Goal: Transaction & Acquisition: Purchase product/service

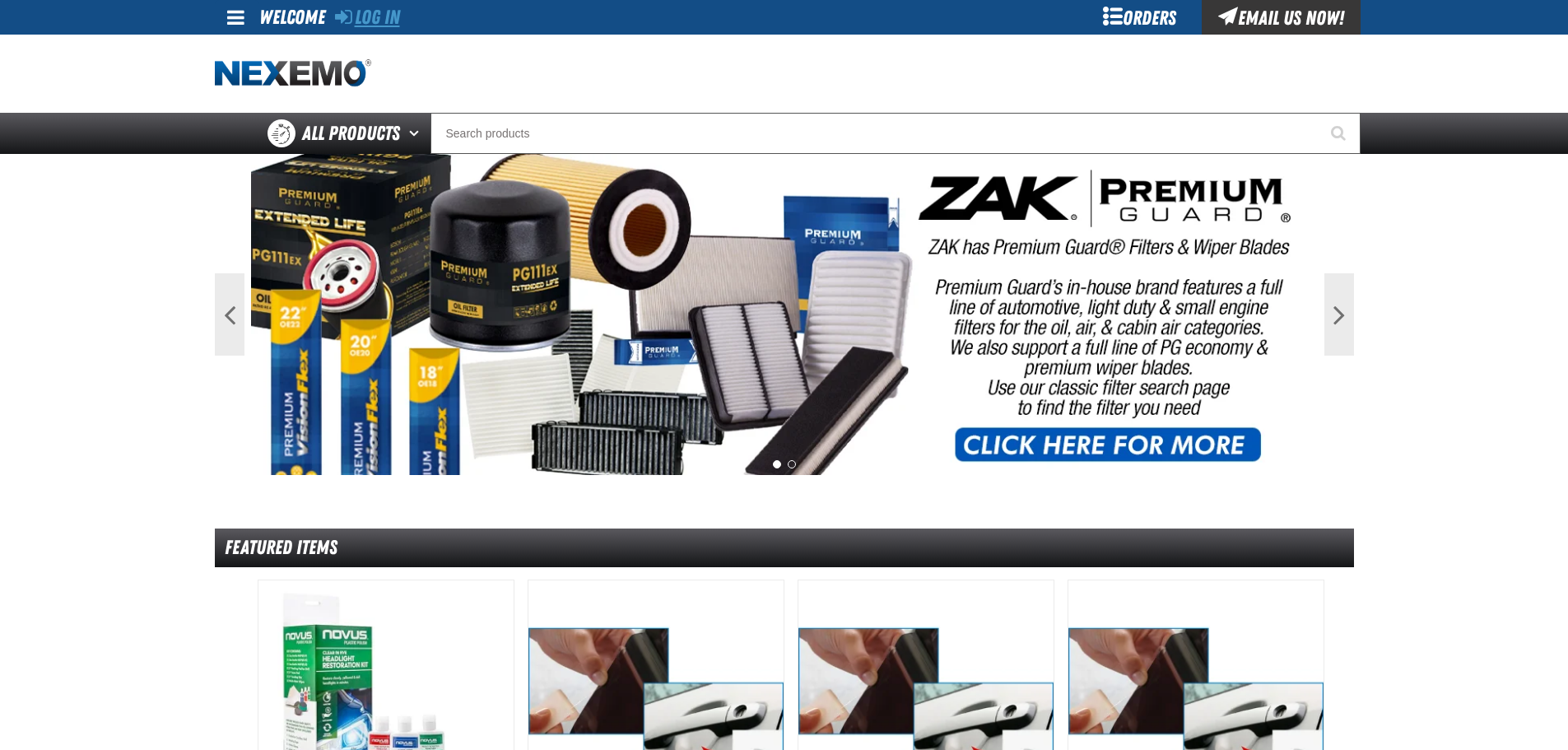
click at [380, 9] on link "Log In" at bounding box center [368, 17] width 65 height 23
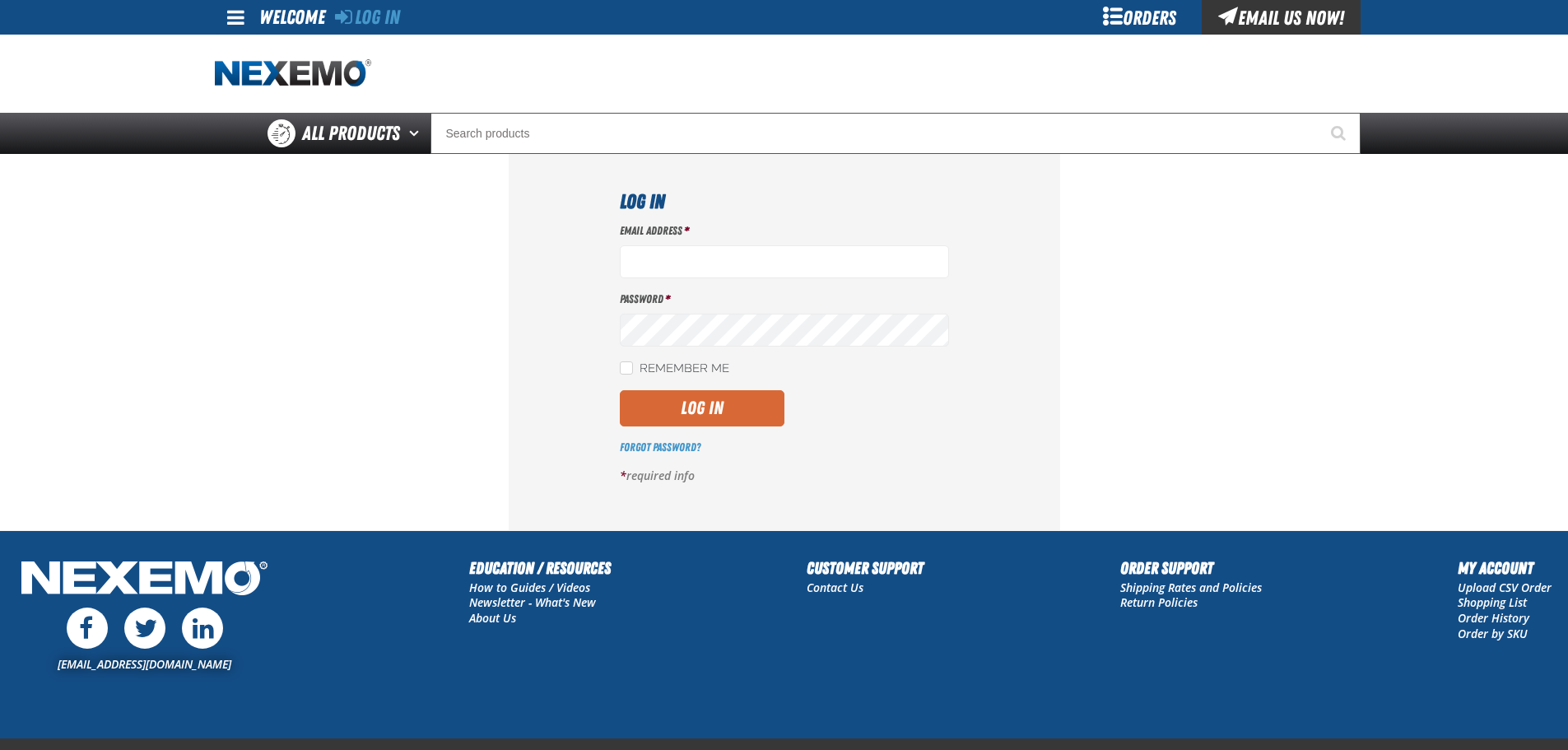
type input "[EMAIL_ADDRESS][DOMAIN_NAME]"
click at [715, 421] on button "Log In" at bounding box center [702, 408] width 164 height 36
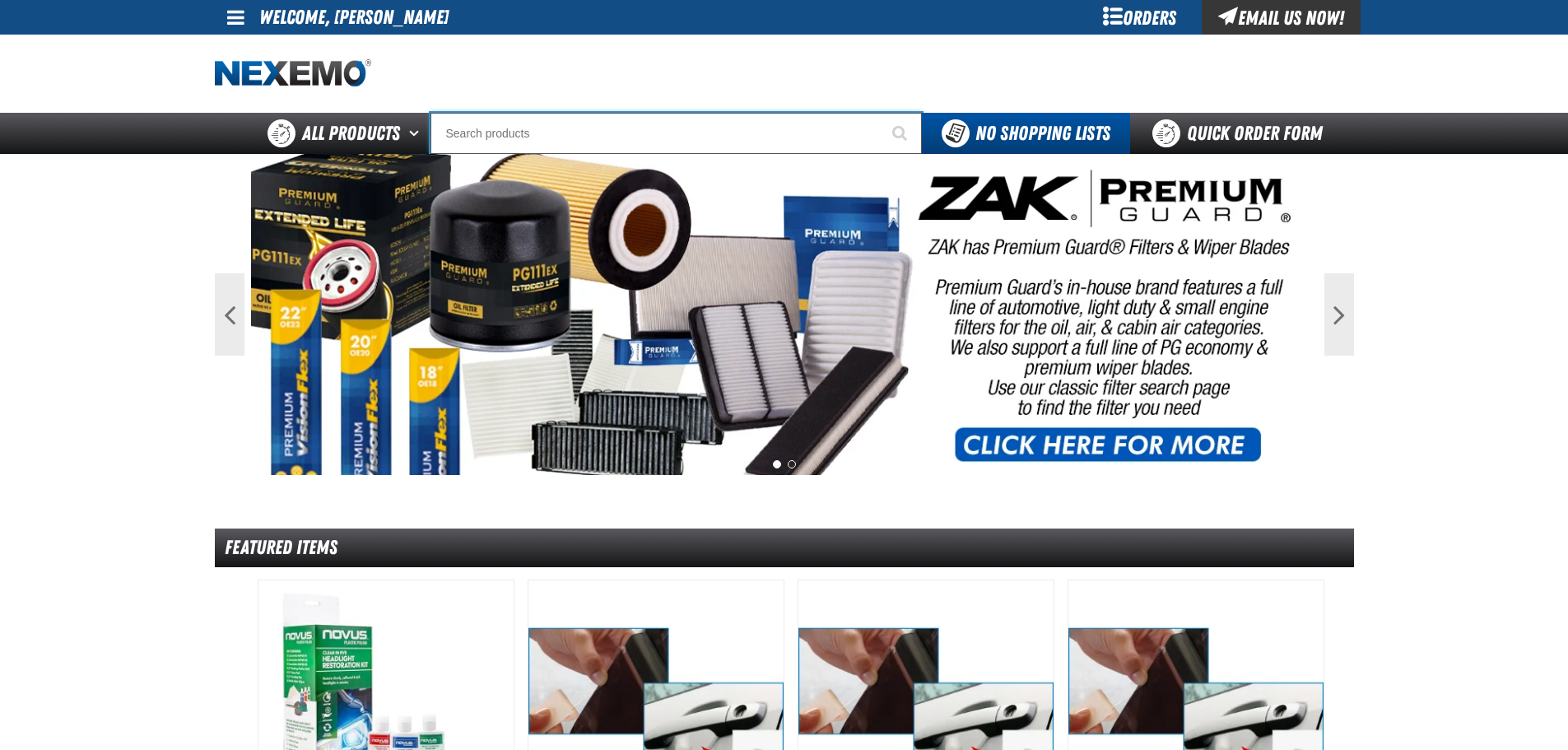
click at [610, 133] on input "Search" at bounding box center [676, 133] width 492 height 41
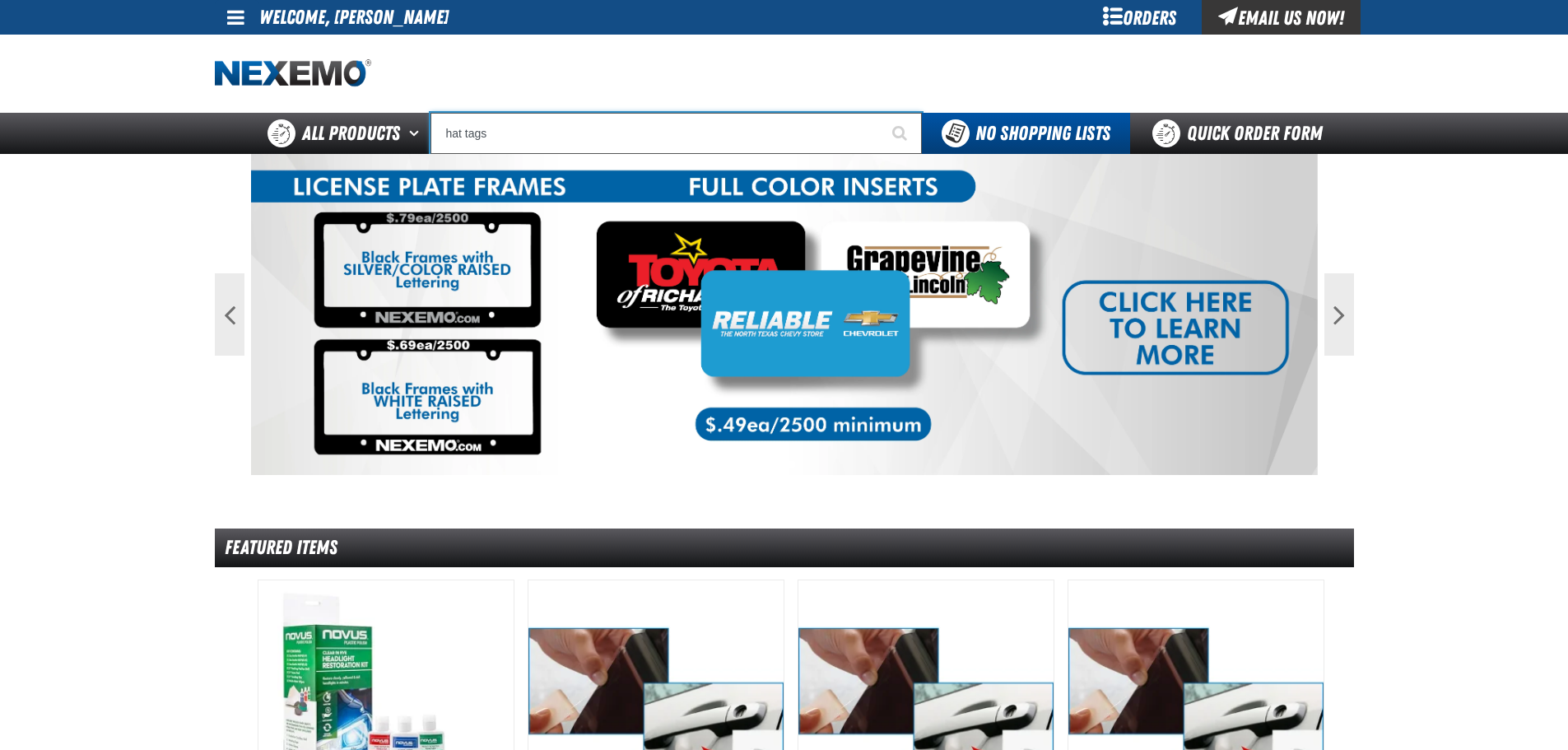
type input "hat tags"
click at [881, 113] on button "Start Searching" at bounding box center [902, 133] width 41 height 41
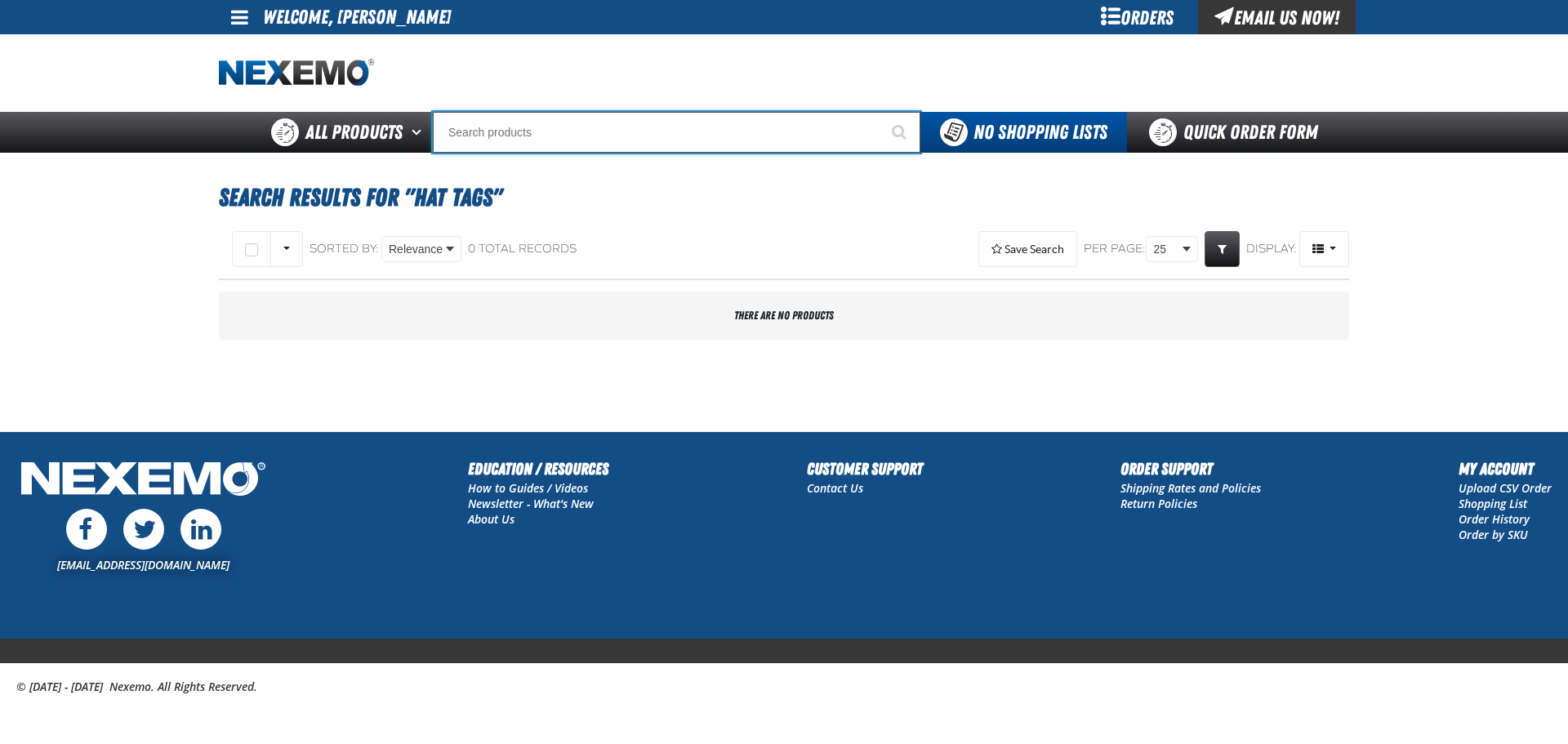
click at [555, 136] on input "Search" at bounding box center [677, 132] width 488 height 41
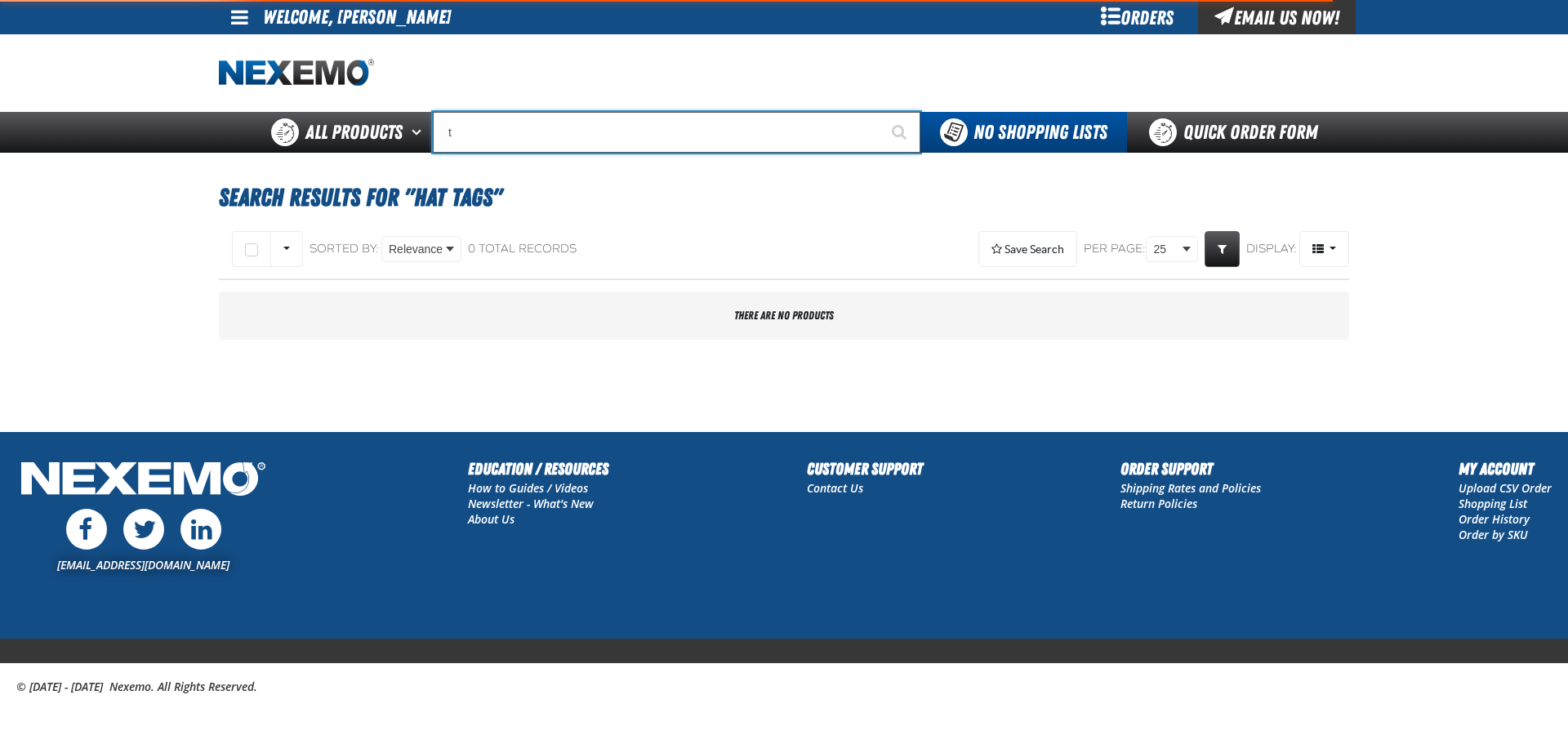
type input "ta"
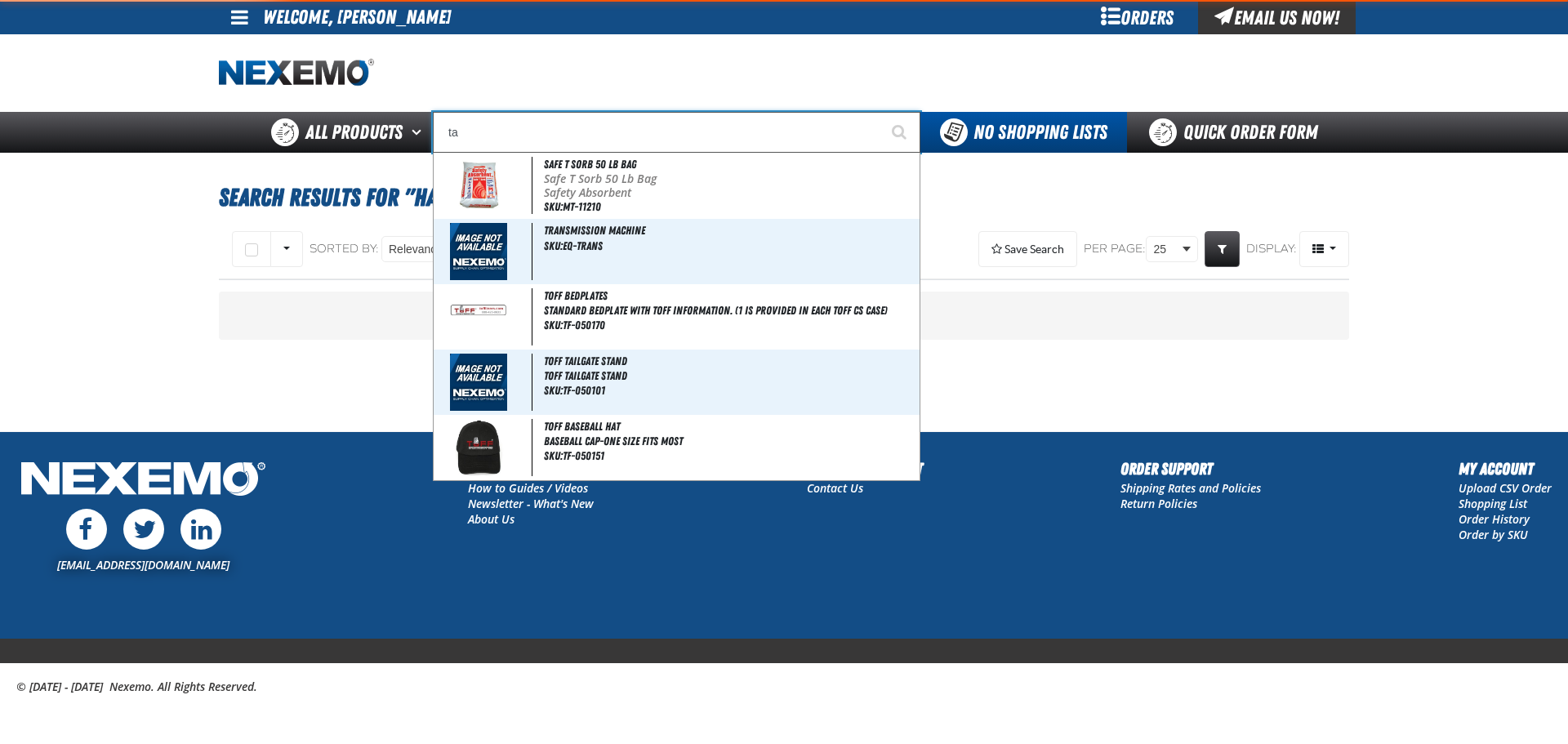
type input "taN"
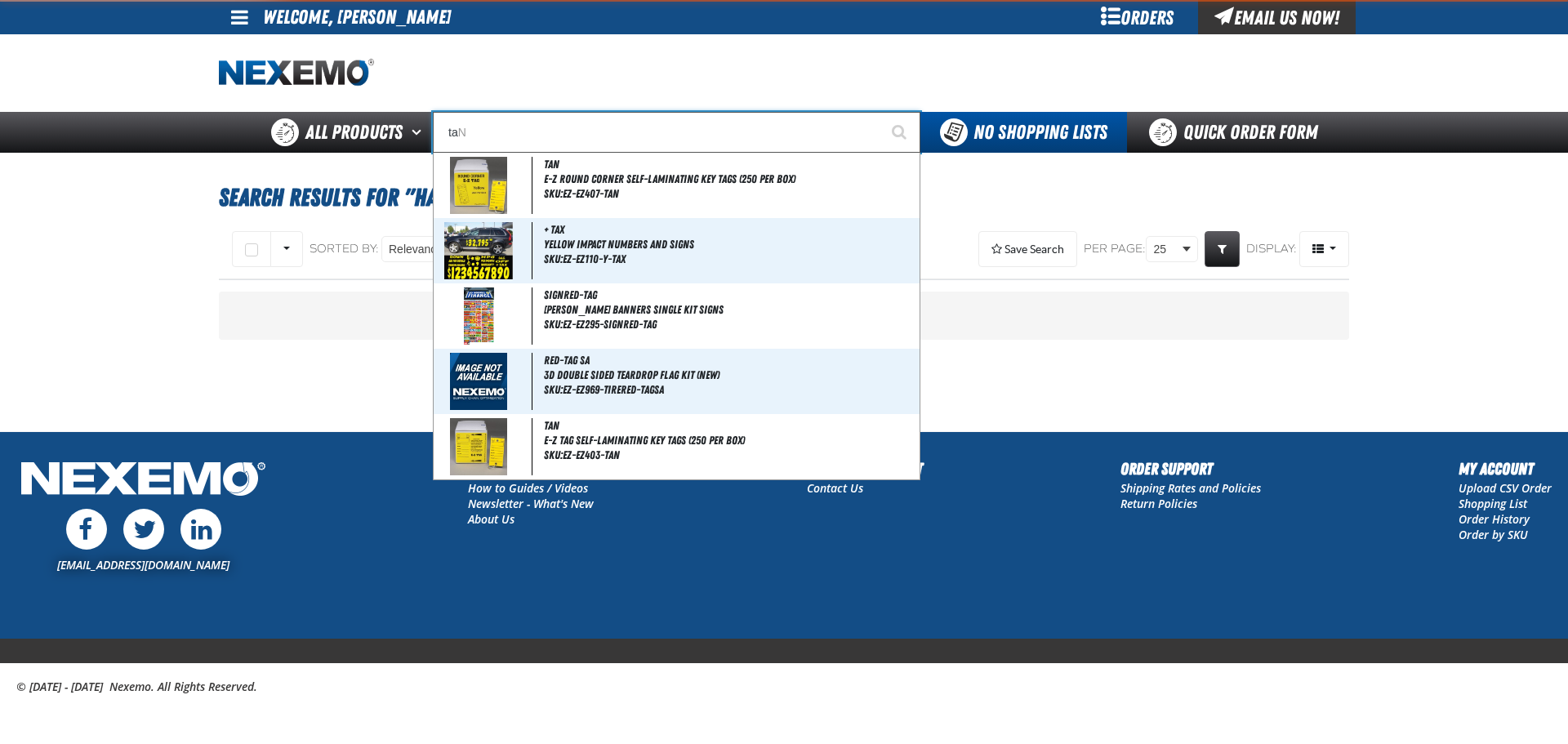
type input "tag"
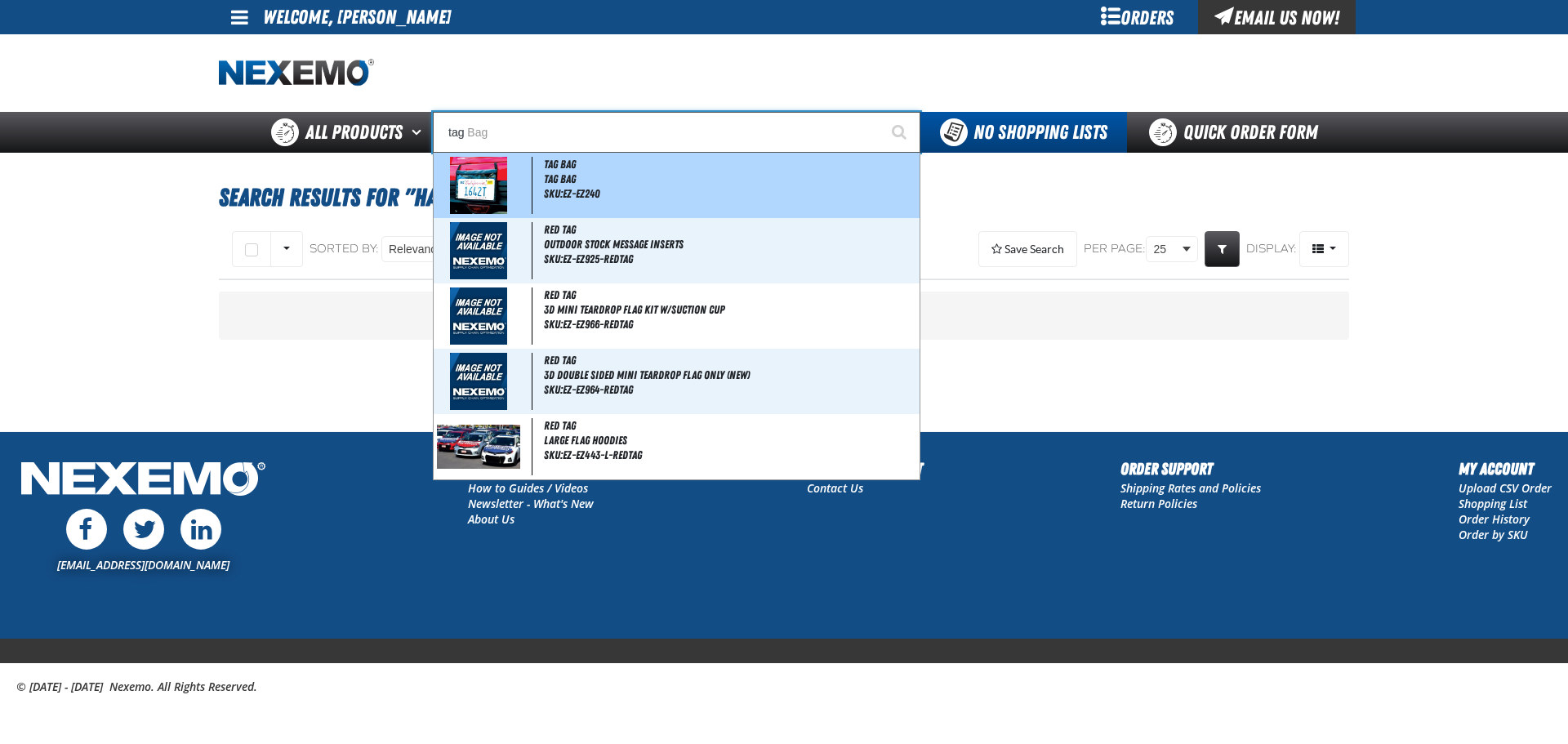
type input "tag Bag"
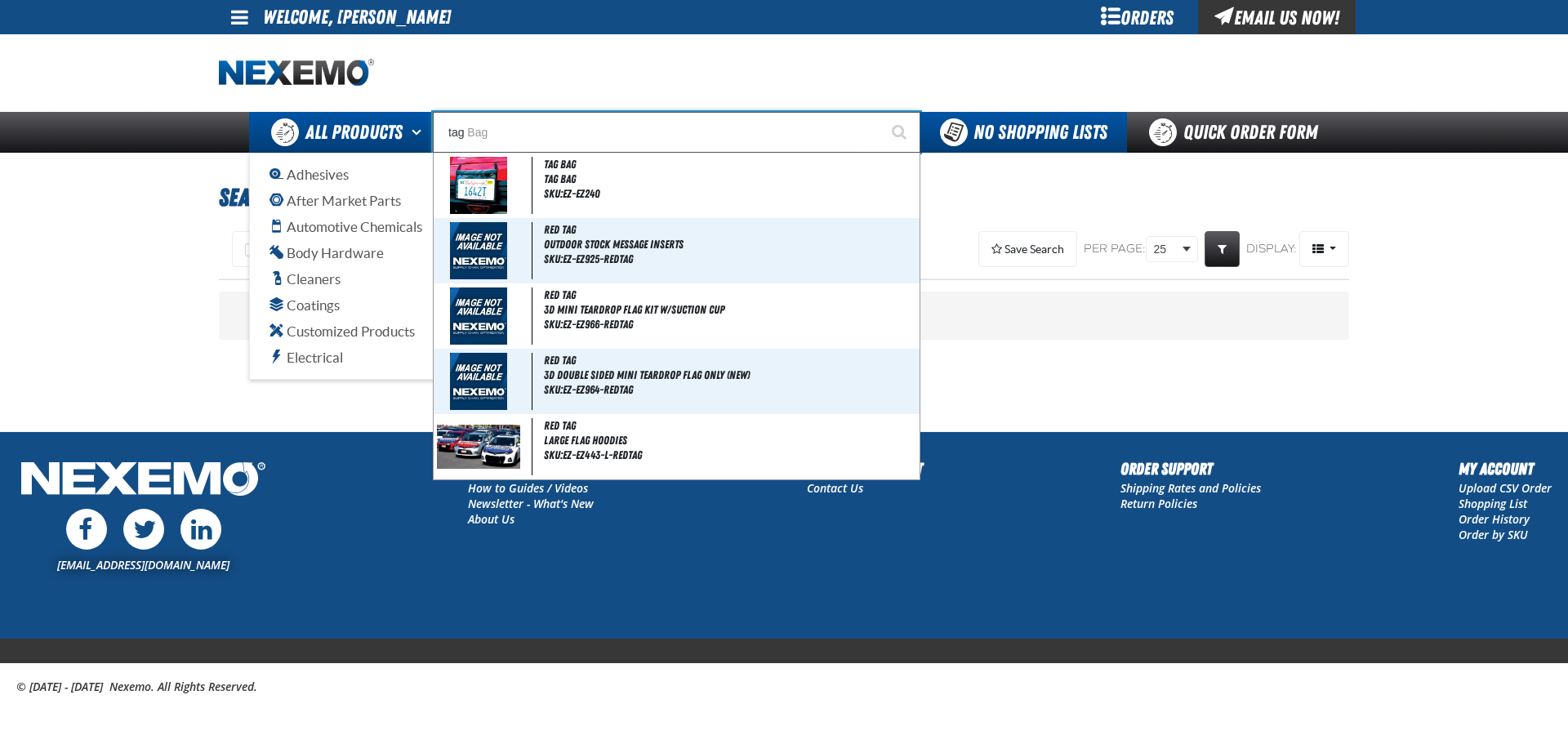
drag, startPoint x: 495, startPoint y: 129, endPoint x: 429, endPoint y: 142, distance: 67.3
click at [429, 142] on div "Back All Products Adhesives After Market Parts Automotive Chemicals Body Hardwa…" at bounding box center [784, 132] width 1143 height 41
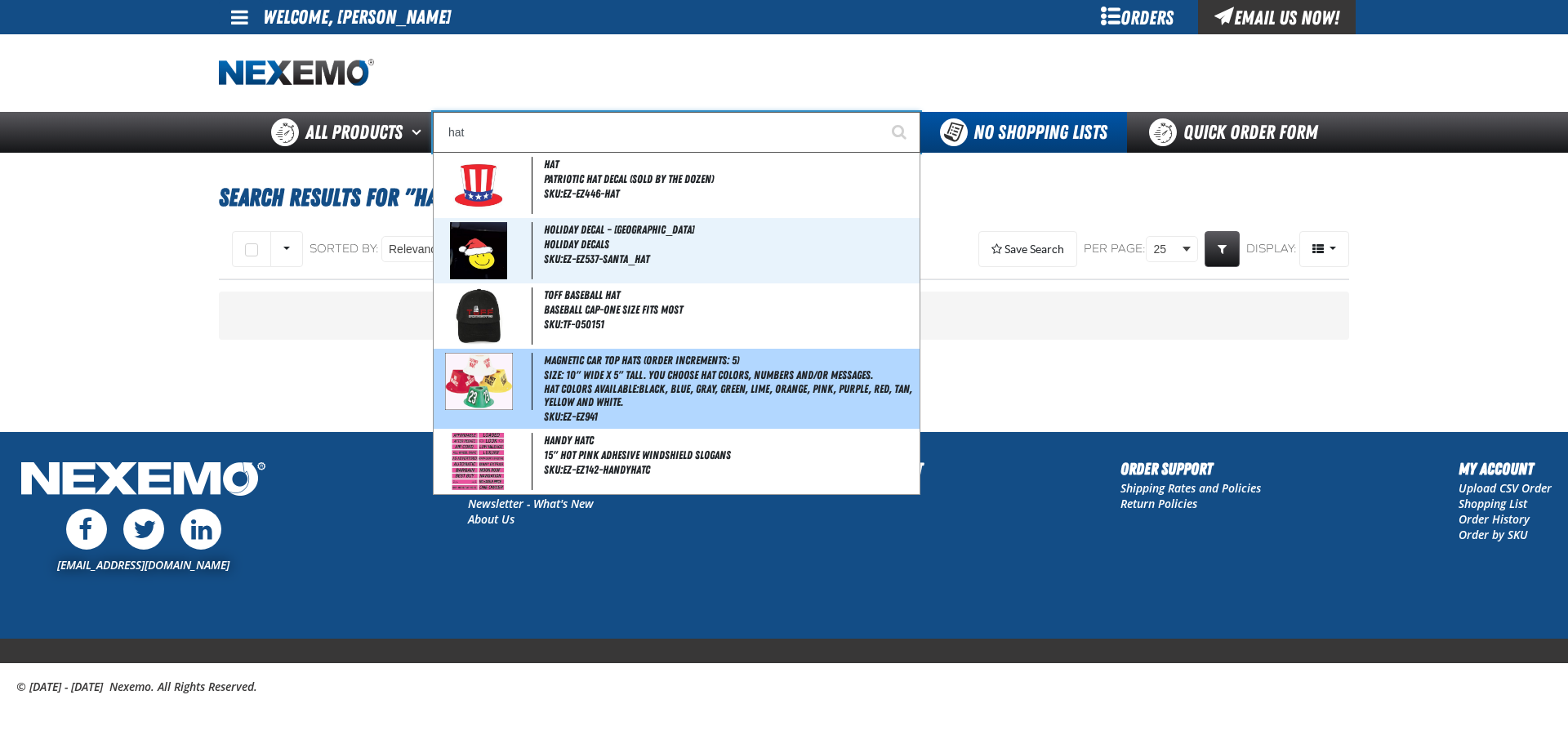
type input "Magnetic Car Top Hats (Order Increments: 5)"
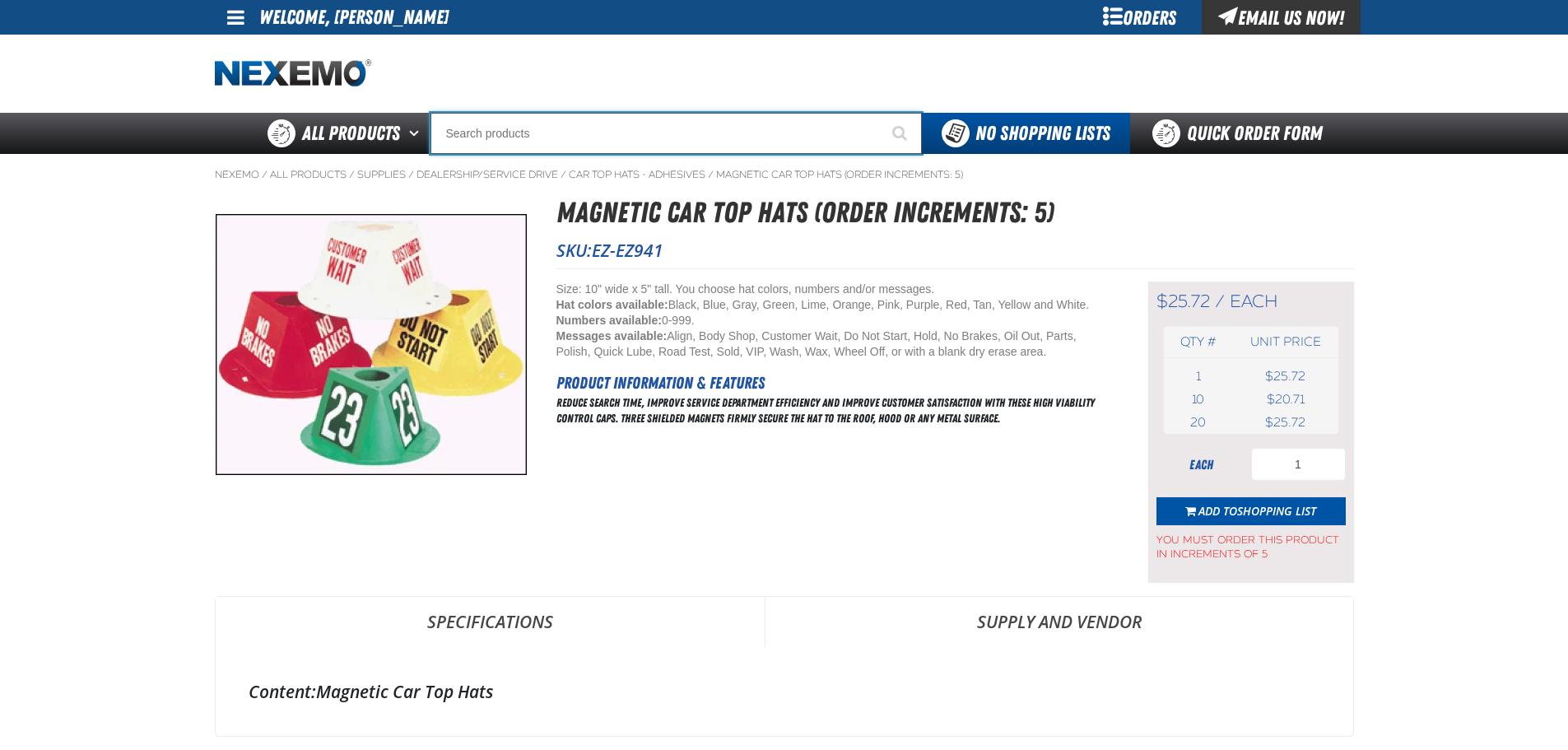
click at [520, 128] on input "Search" at bounding box center [676, 133] width 492 height 41
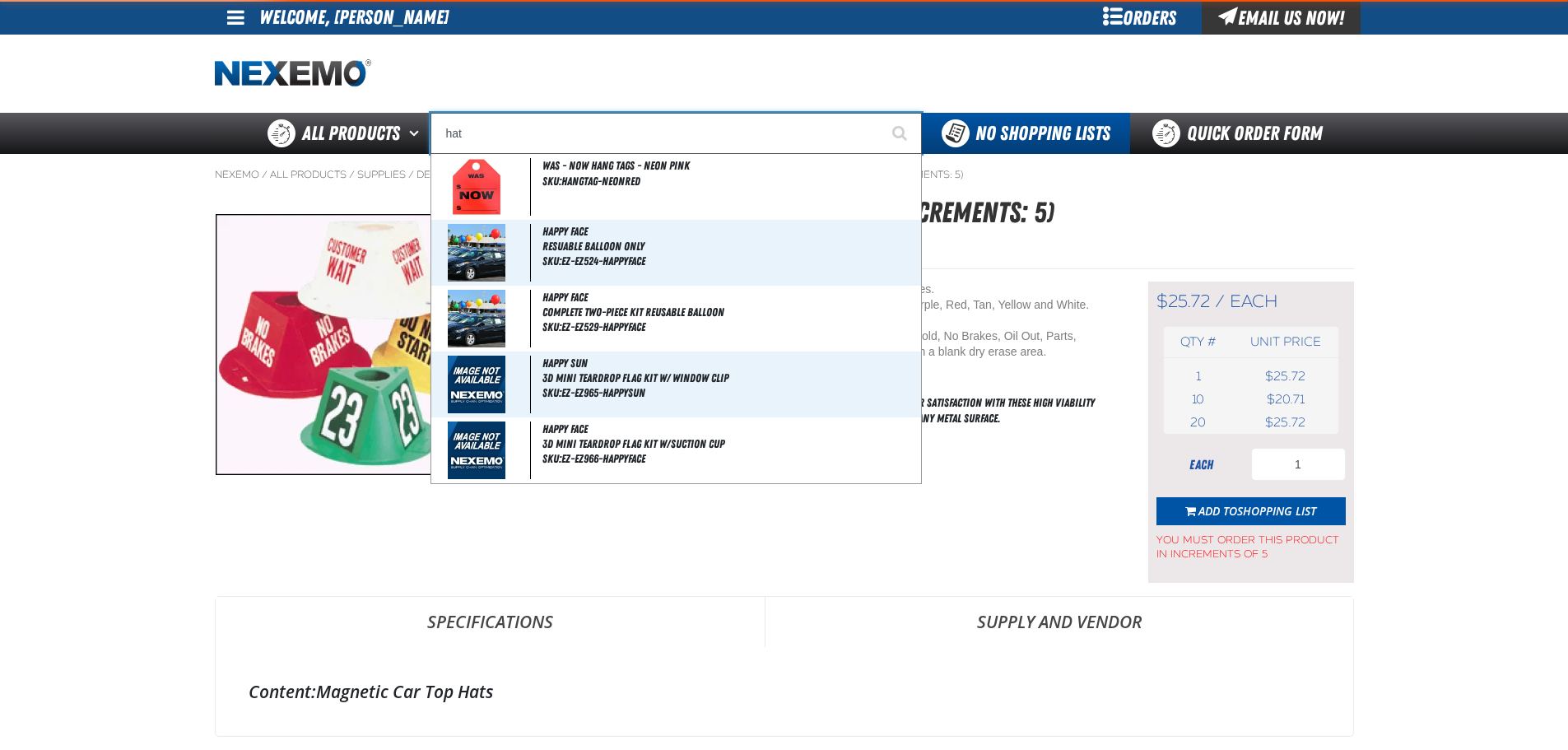
type input "hat"
click at [881, 113] on button "Start Searching" at bounding box center [902, 133] width 41 height 41
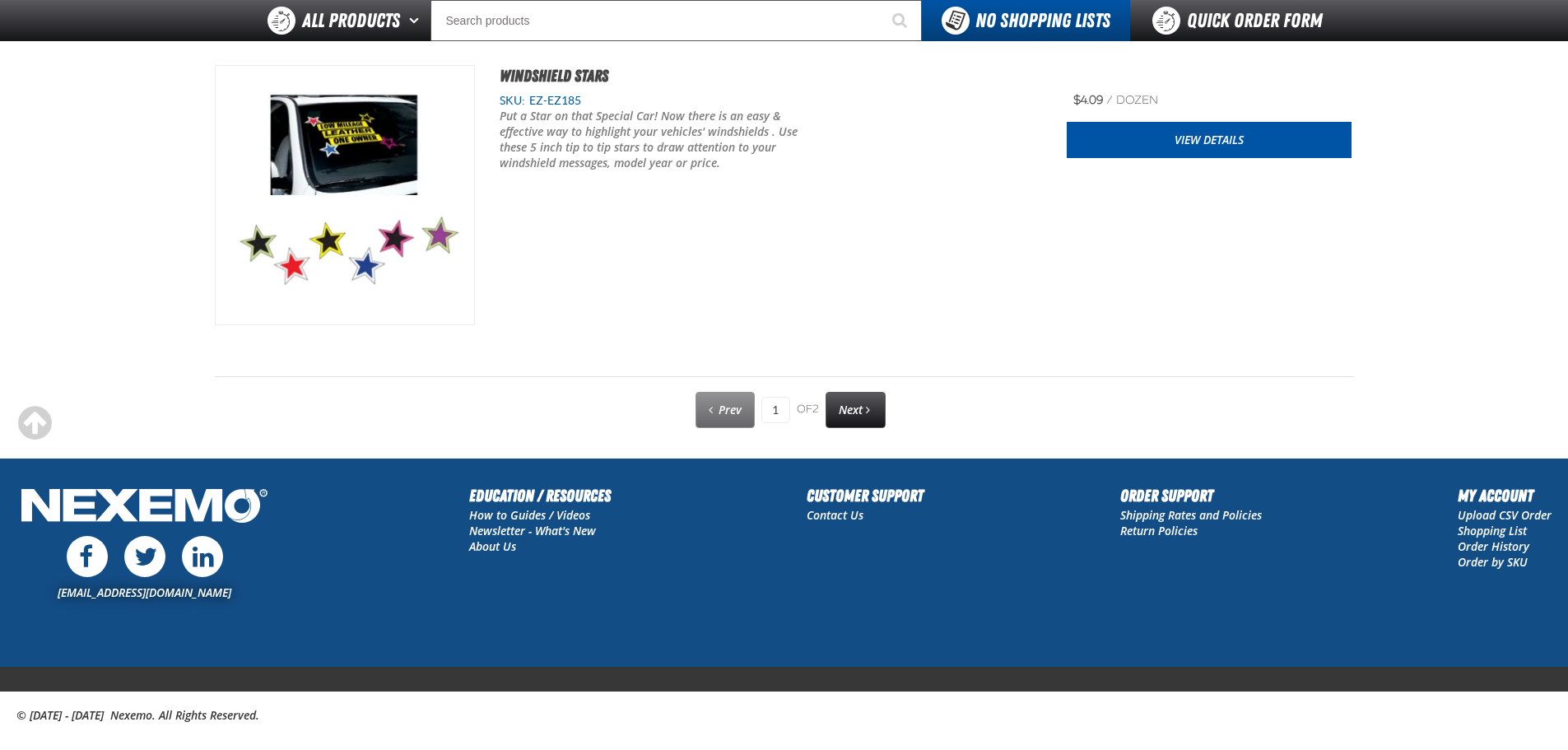
scroll to position [8303, 0]
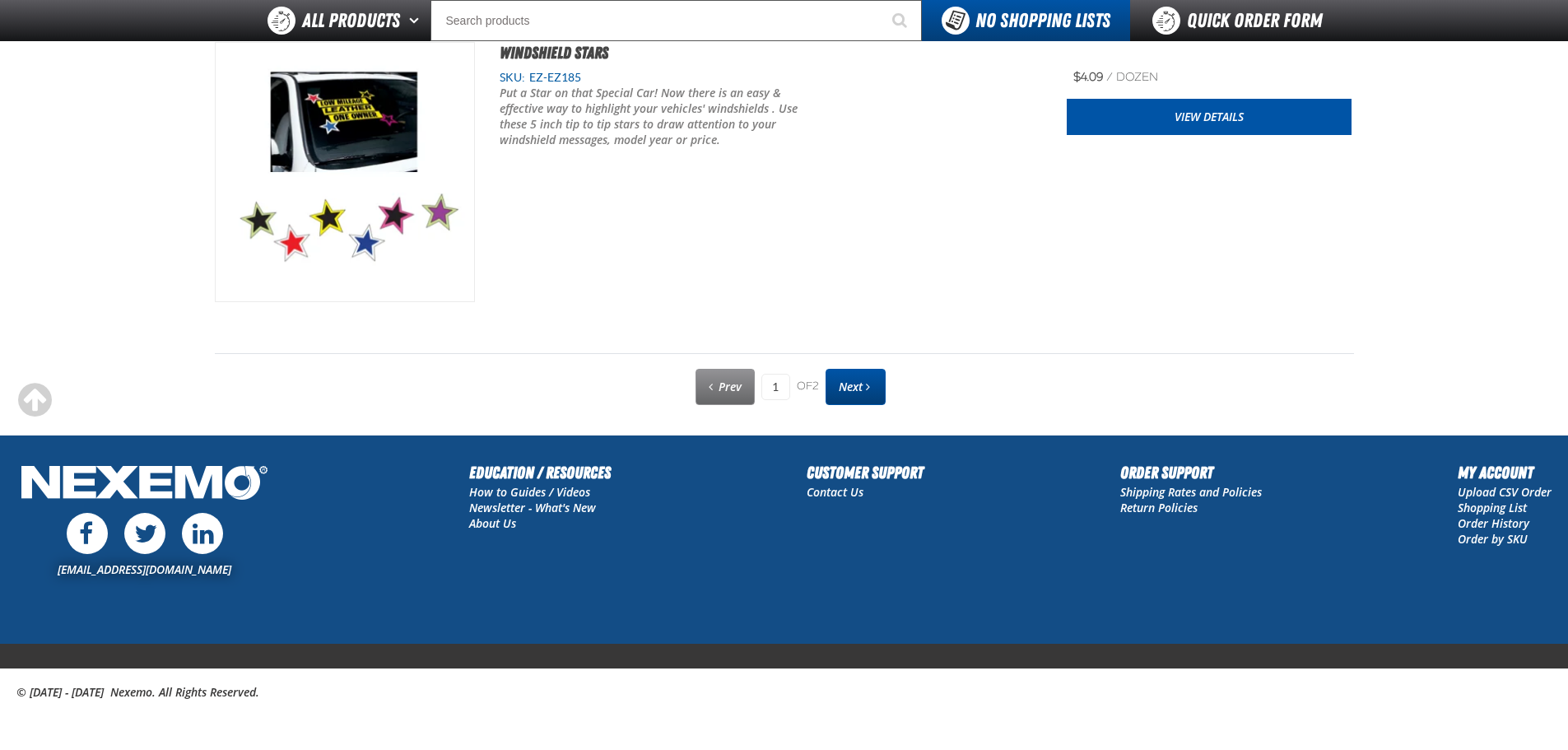
click at [847, 394] on span "Next" at bounding box center [851, 387] width 24 height 15
type input "2"
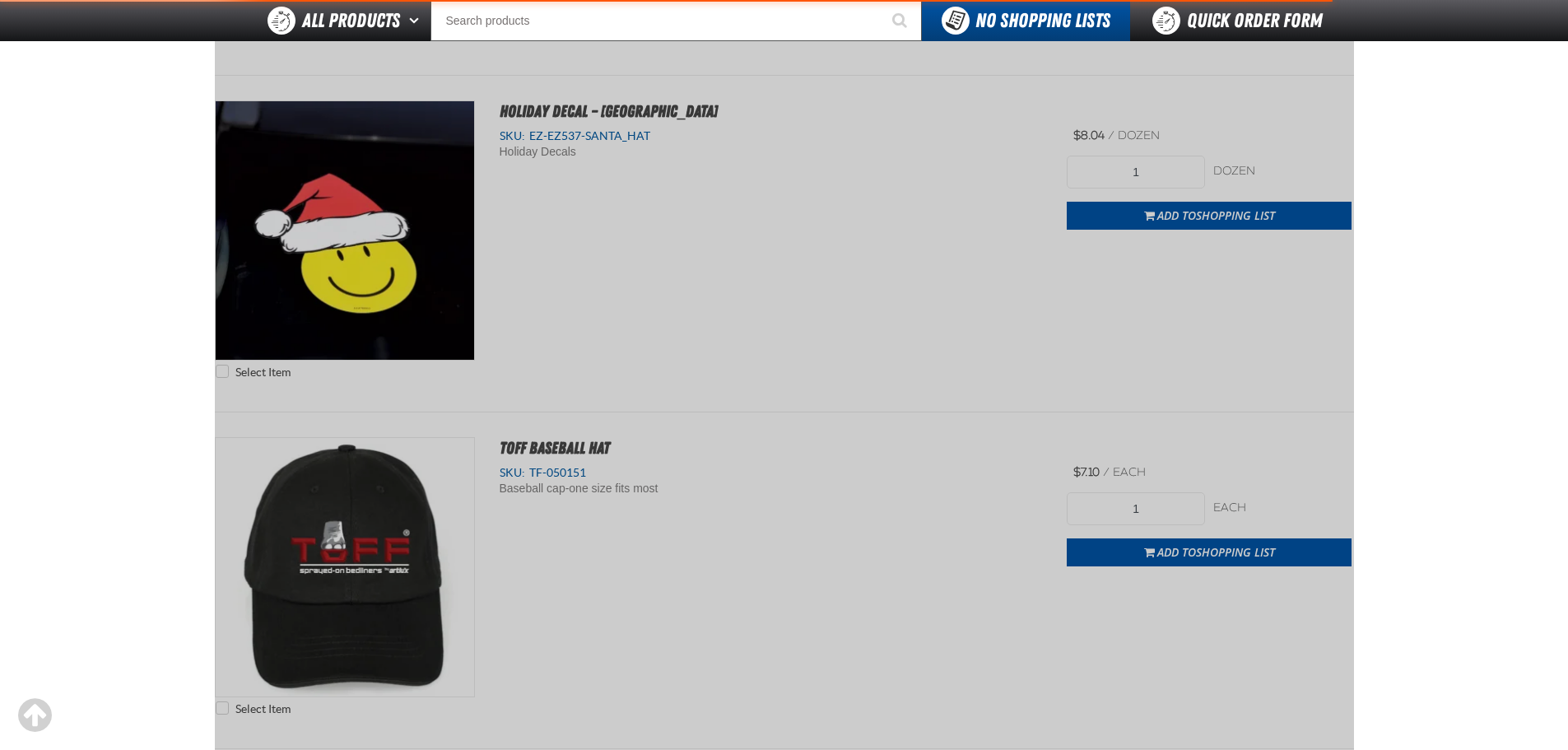
scroll to position [230, 0]
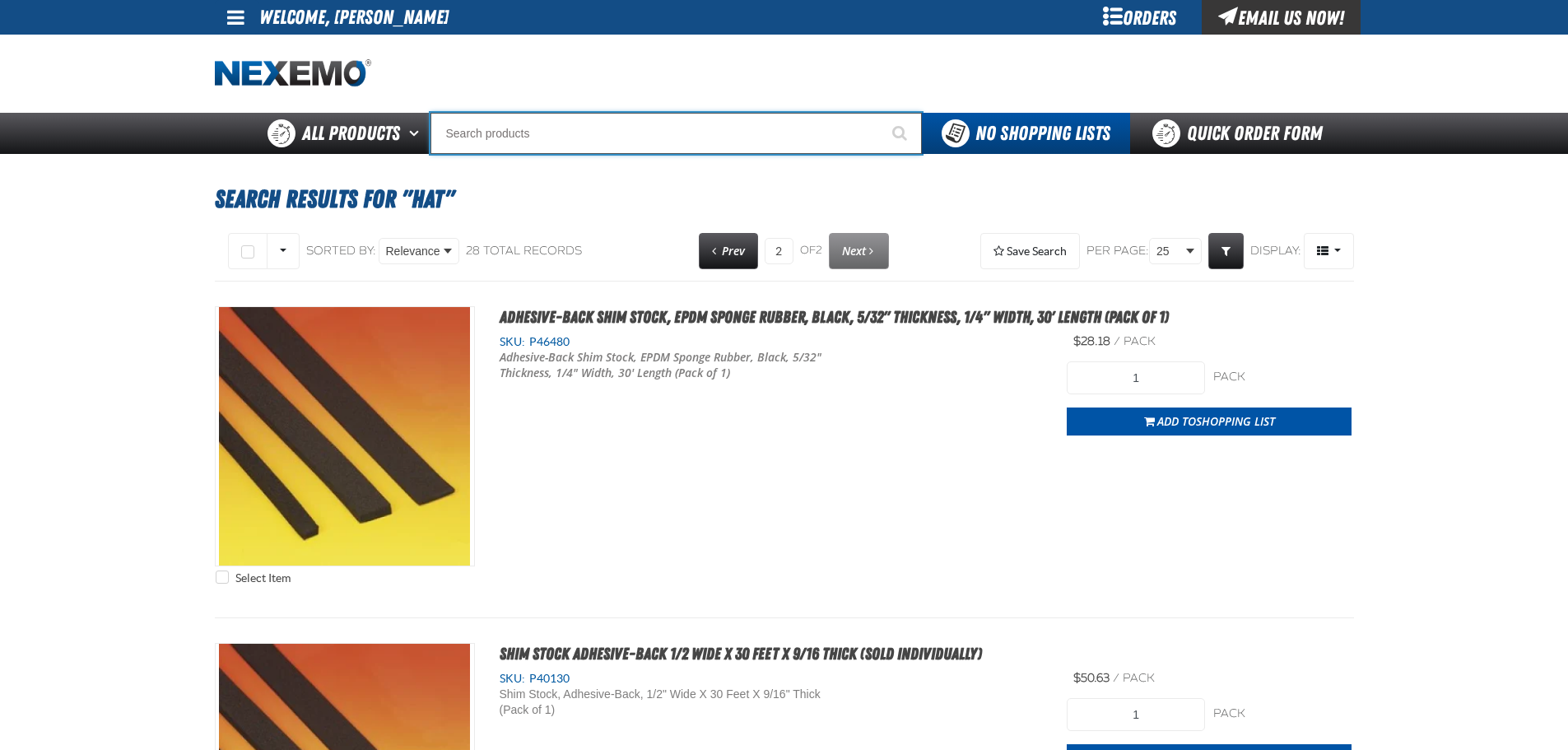
click at [494, 139] on input "Search" at bounding box center [676, 133] width 492 height 41
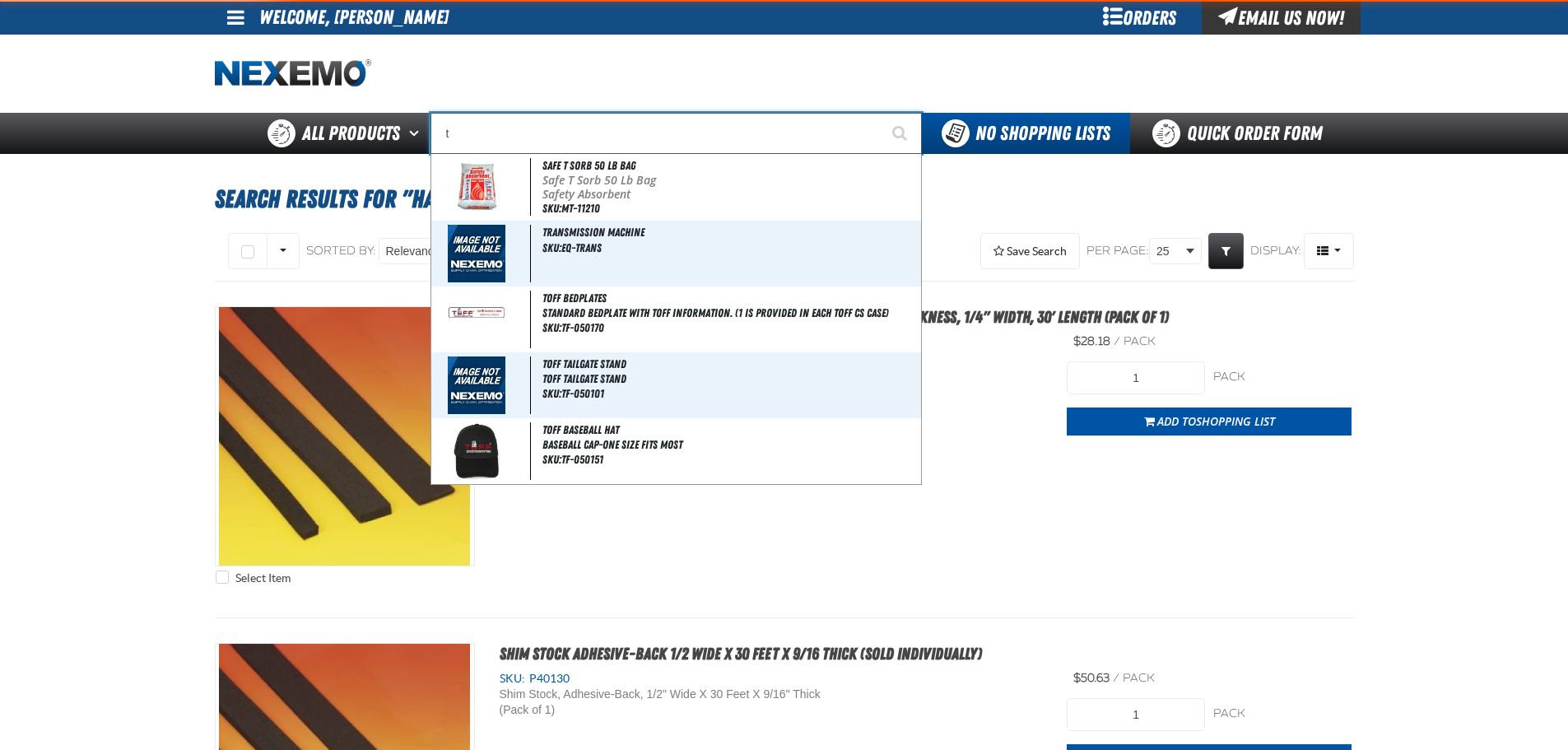
type input "ta"
type input "taN"
type input "tag"
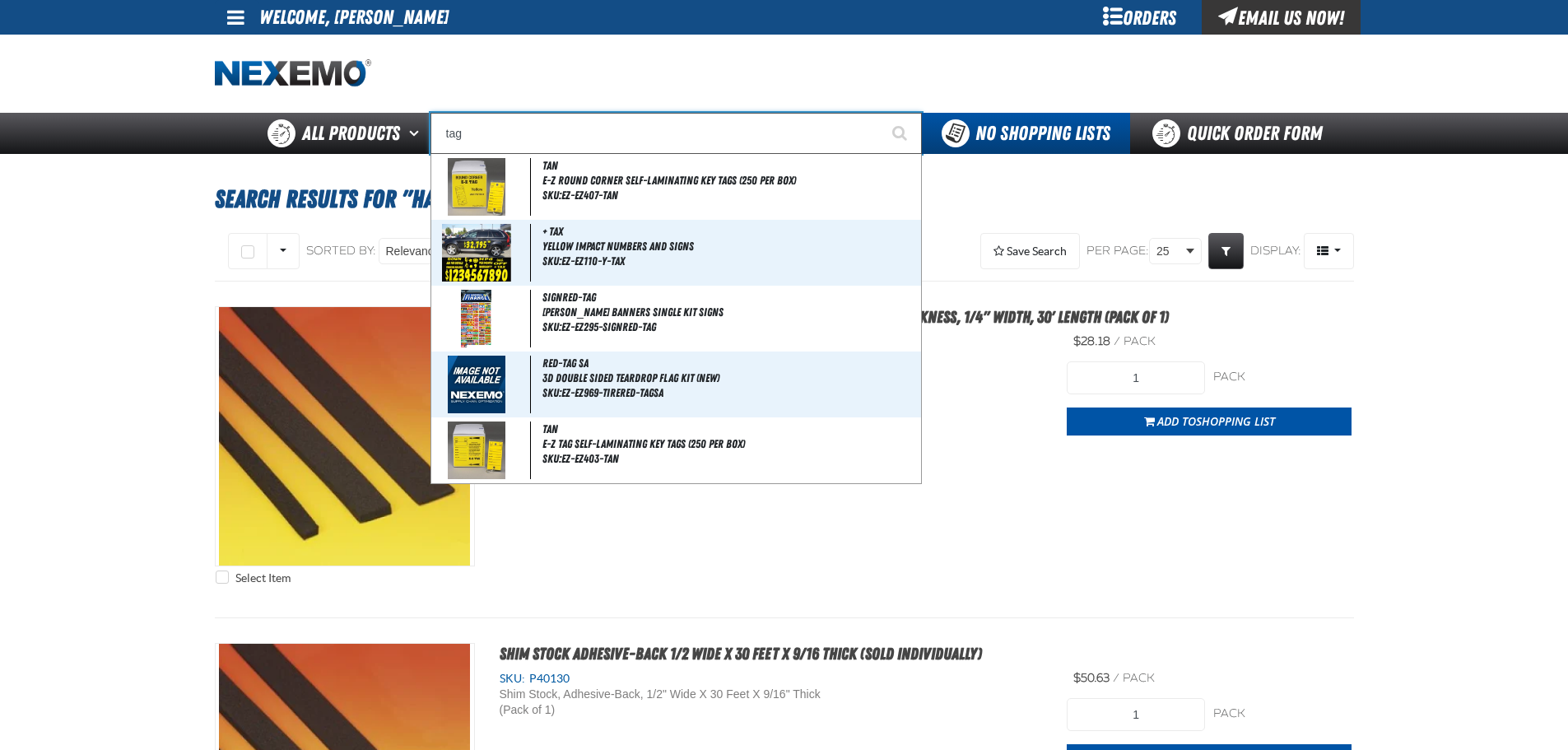
type input "tag Bag"
type input "tag"
click at [881, 113] on button "Start Searching" at bounding box center [902, 133] width 41 height 41
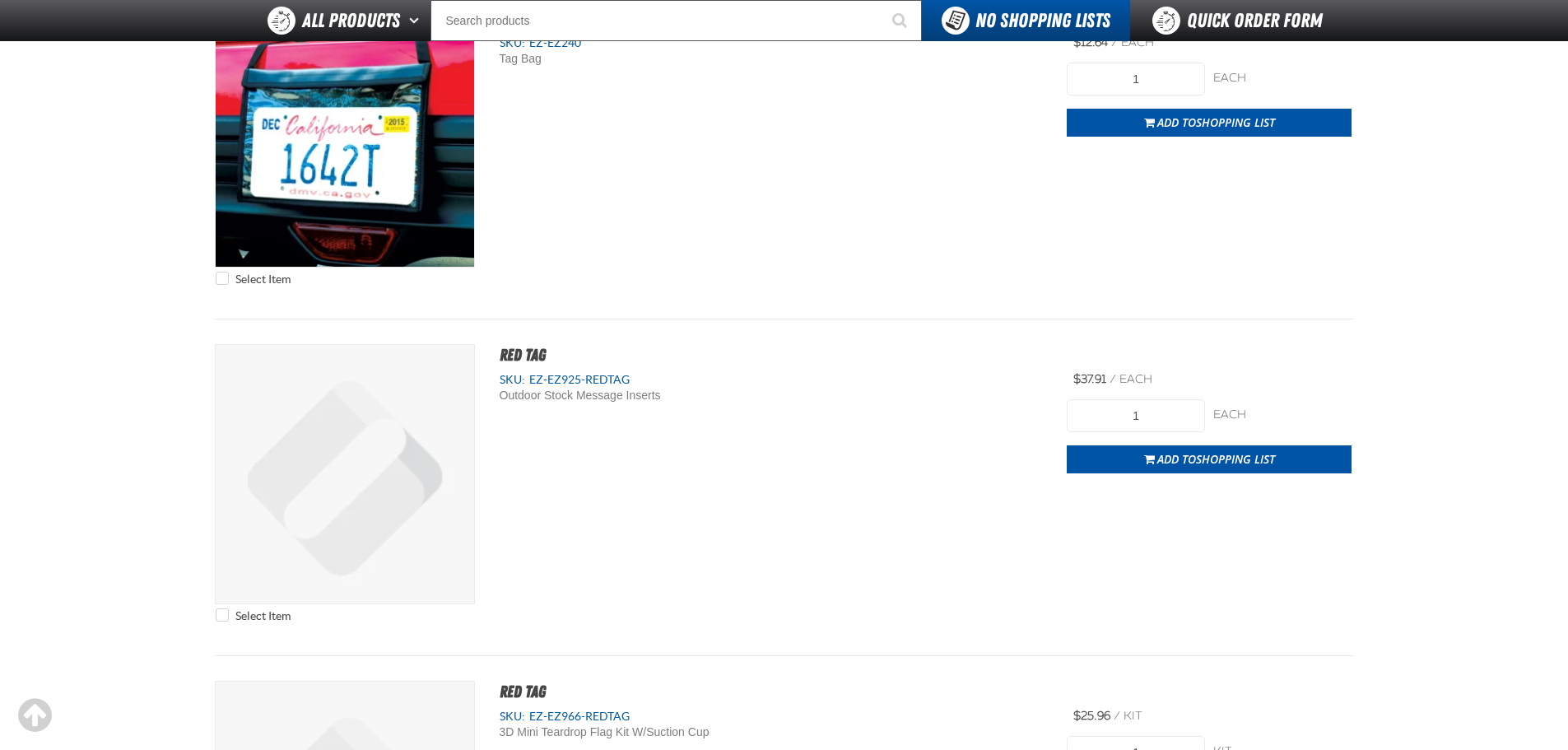
scroll to position [494, 0]
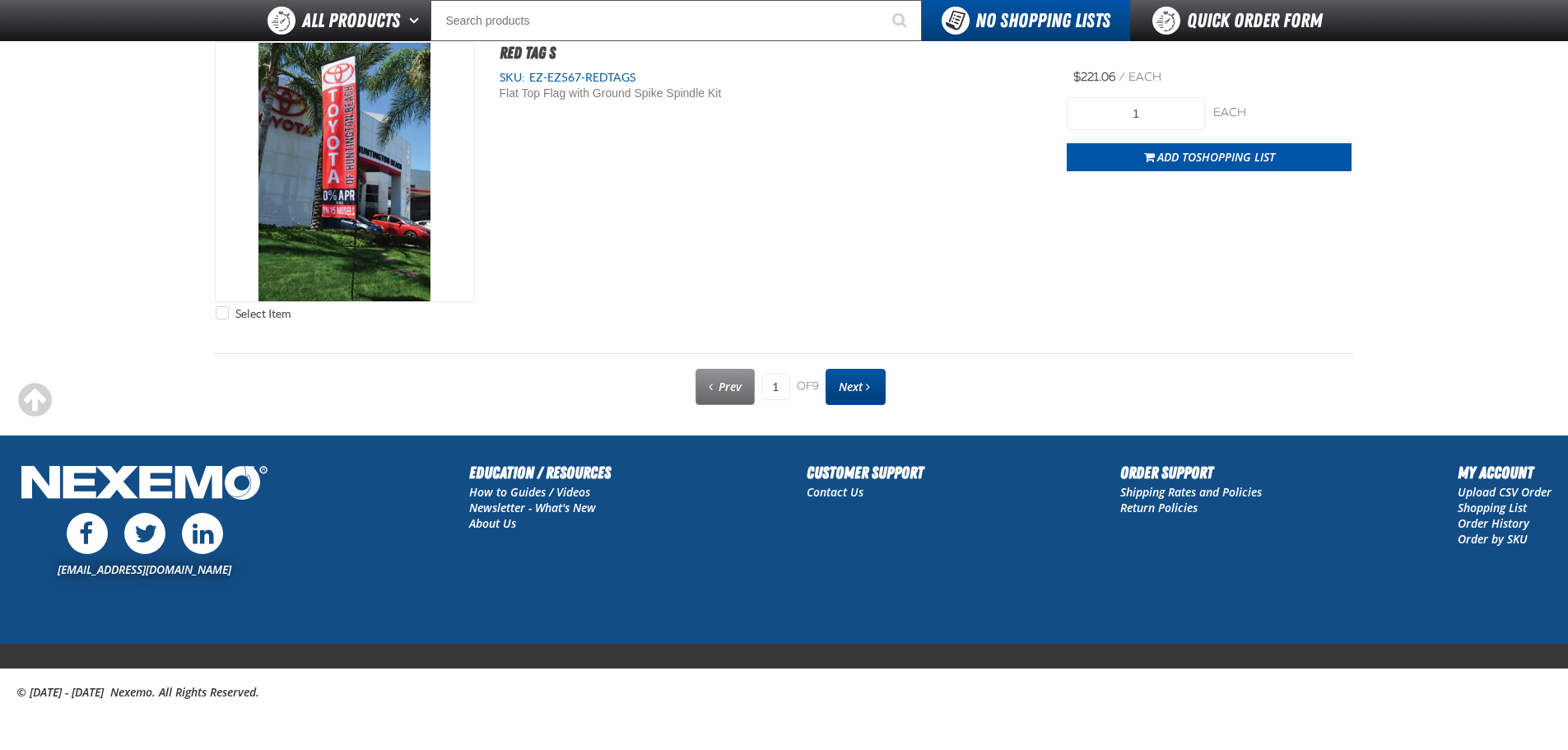
click at [876, 395] on link "Next" at bounding box center [856, 387] width 60 height 36
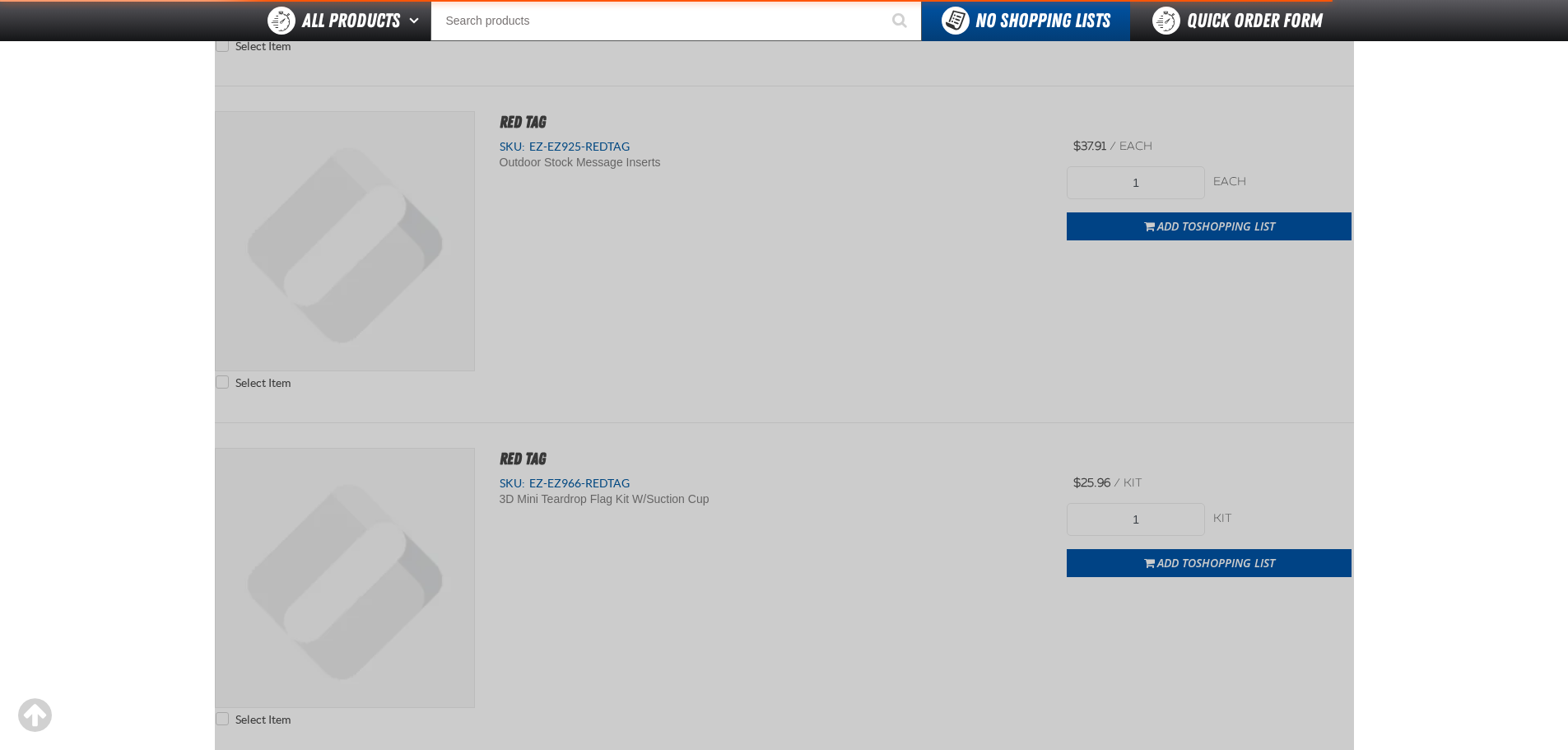
scroll to position [230, 0]
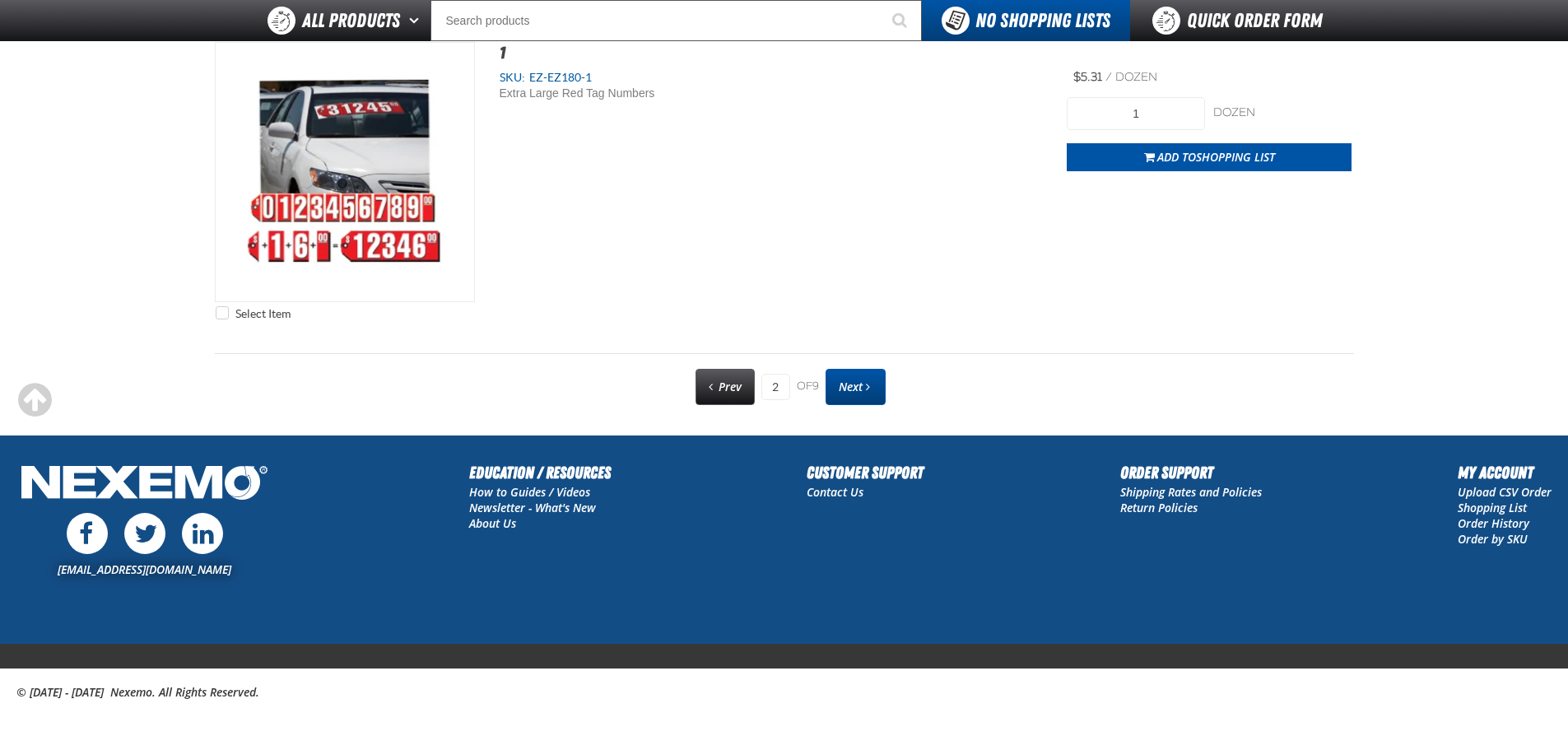
click at [857, 387] on span "Next" at bounding box center [851, 387] width 24 height 15
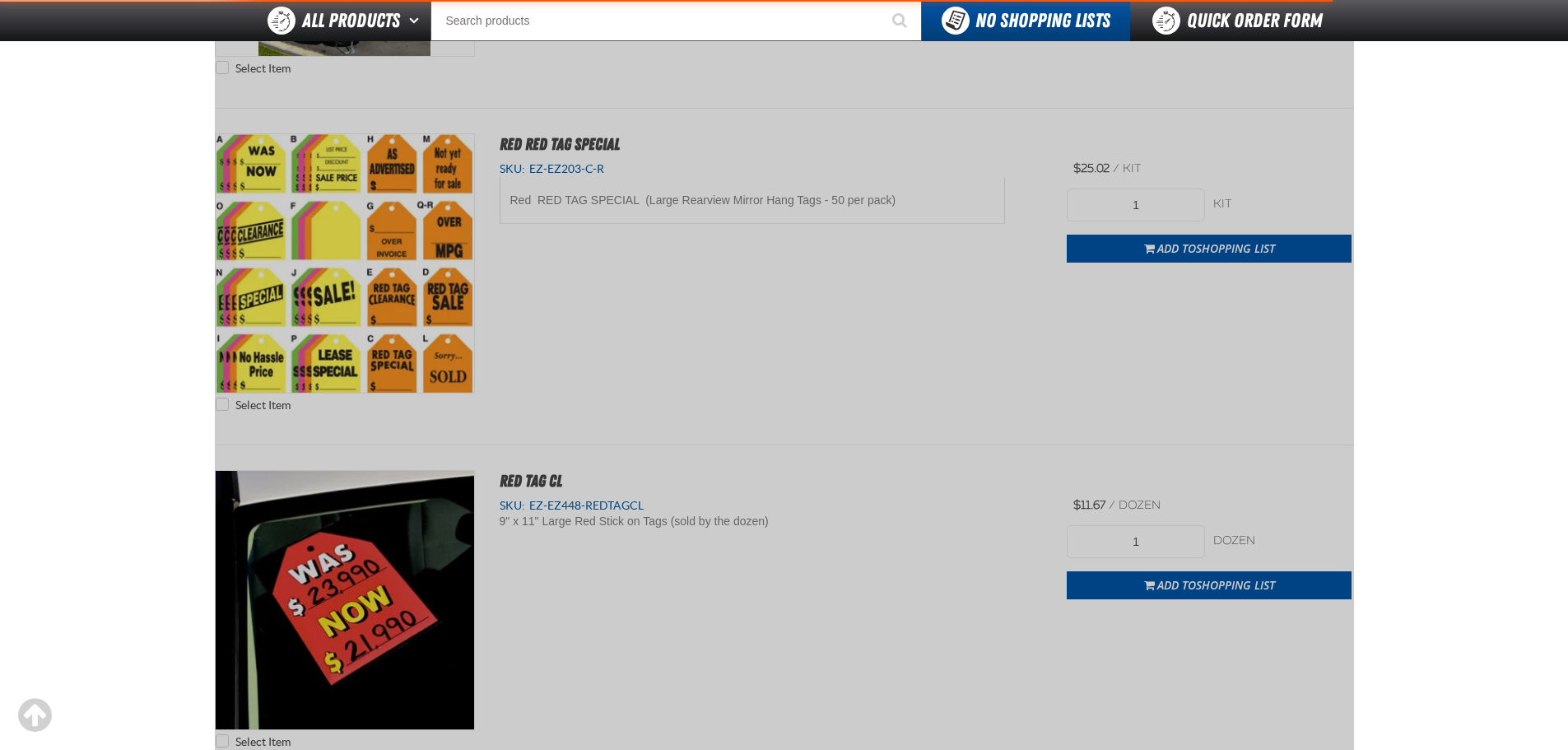
scroll to position [230, 0]
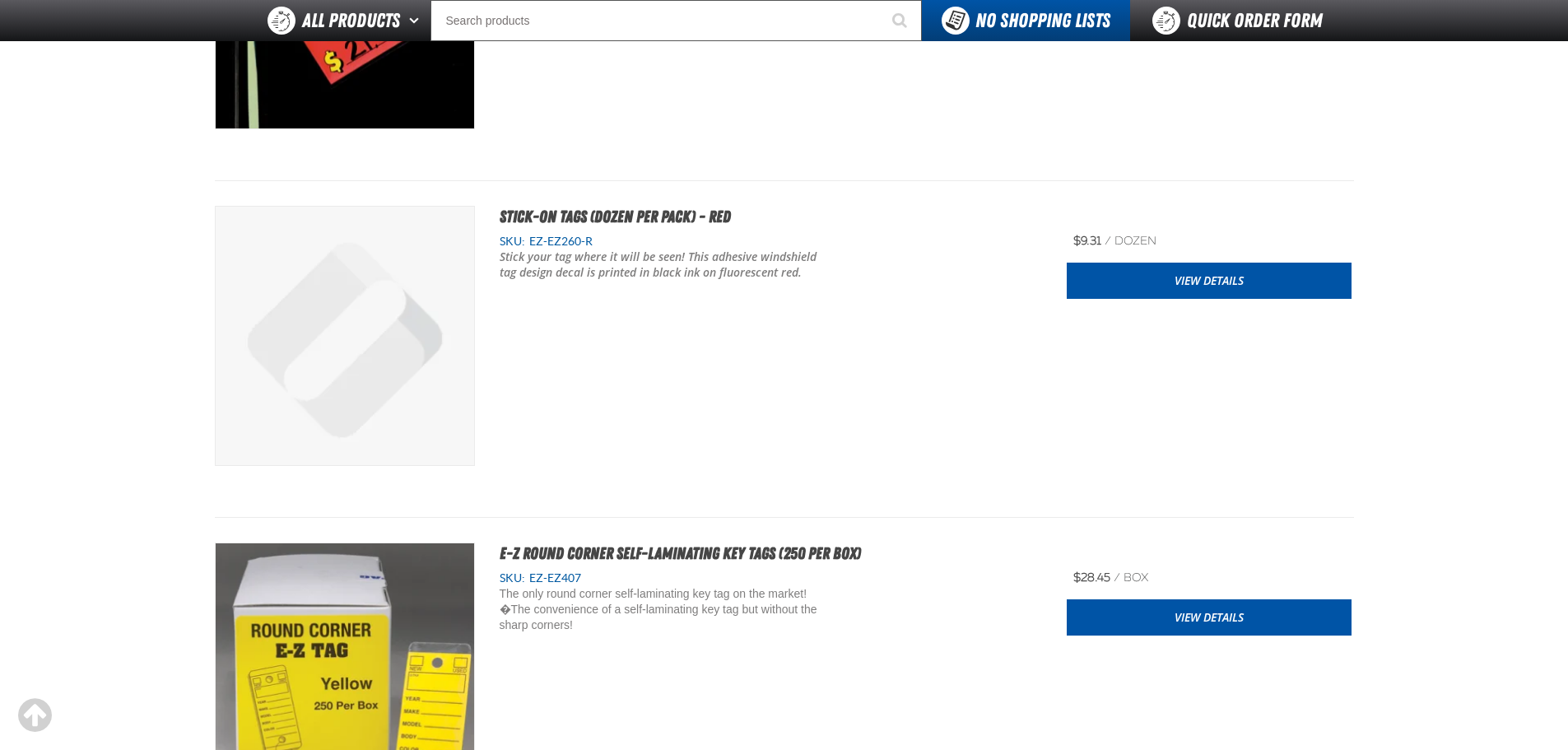
scroll to position [8296, 0]
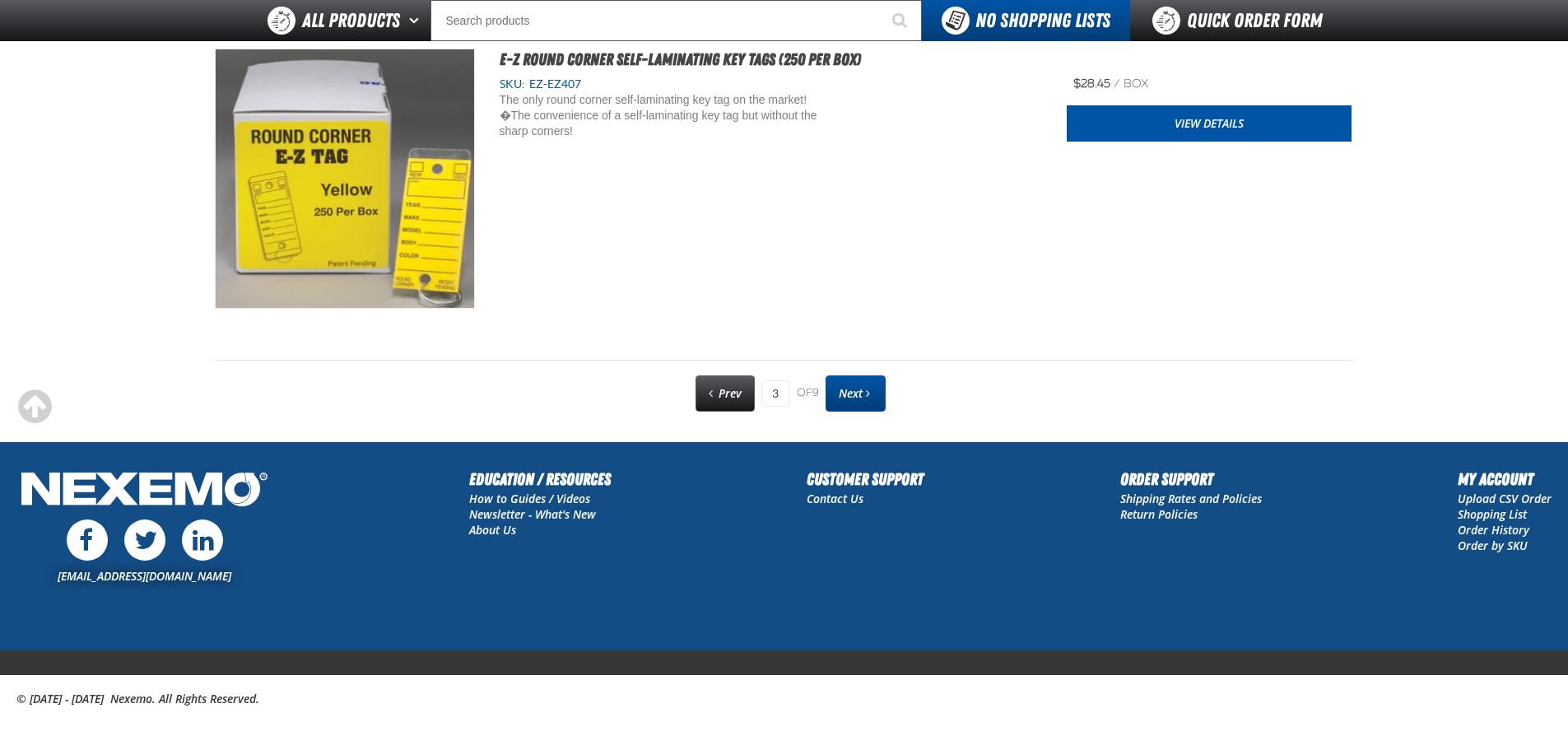
click at [868, 392] on span "Next page" at bounding box center [868, 393] width 4 height 11
type input "4"
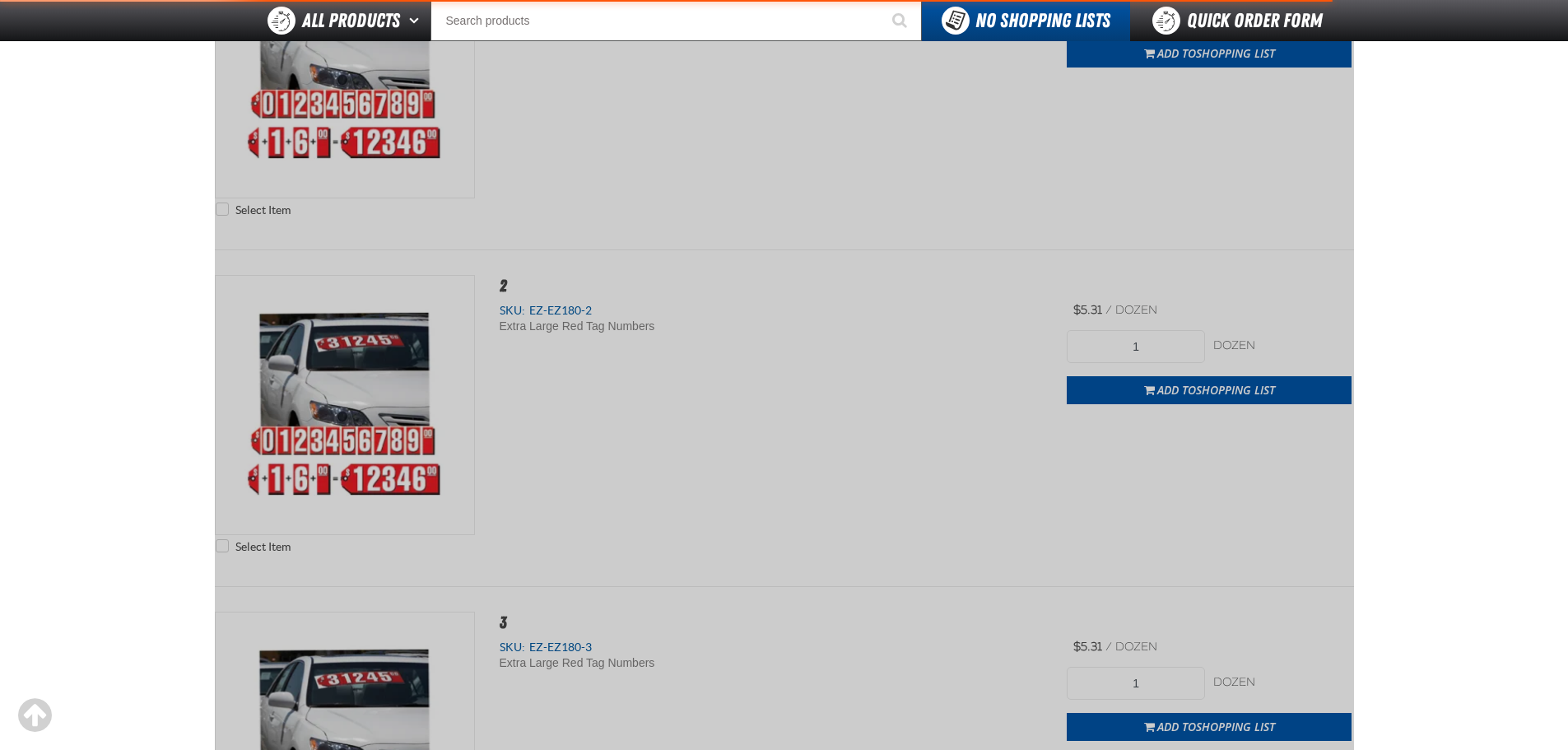
scroll to position [230, 0]
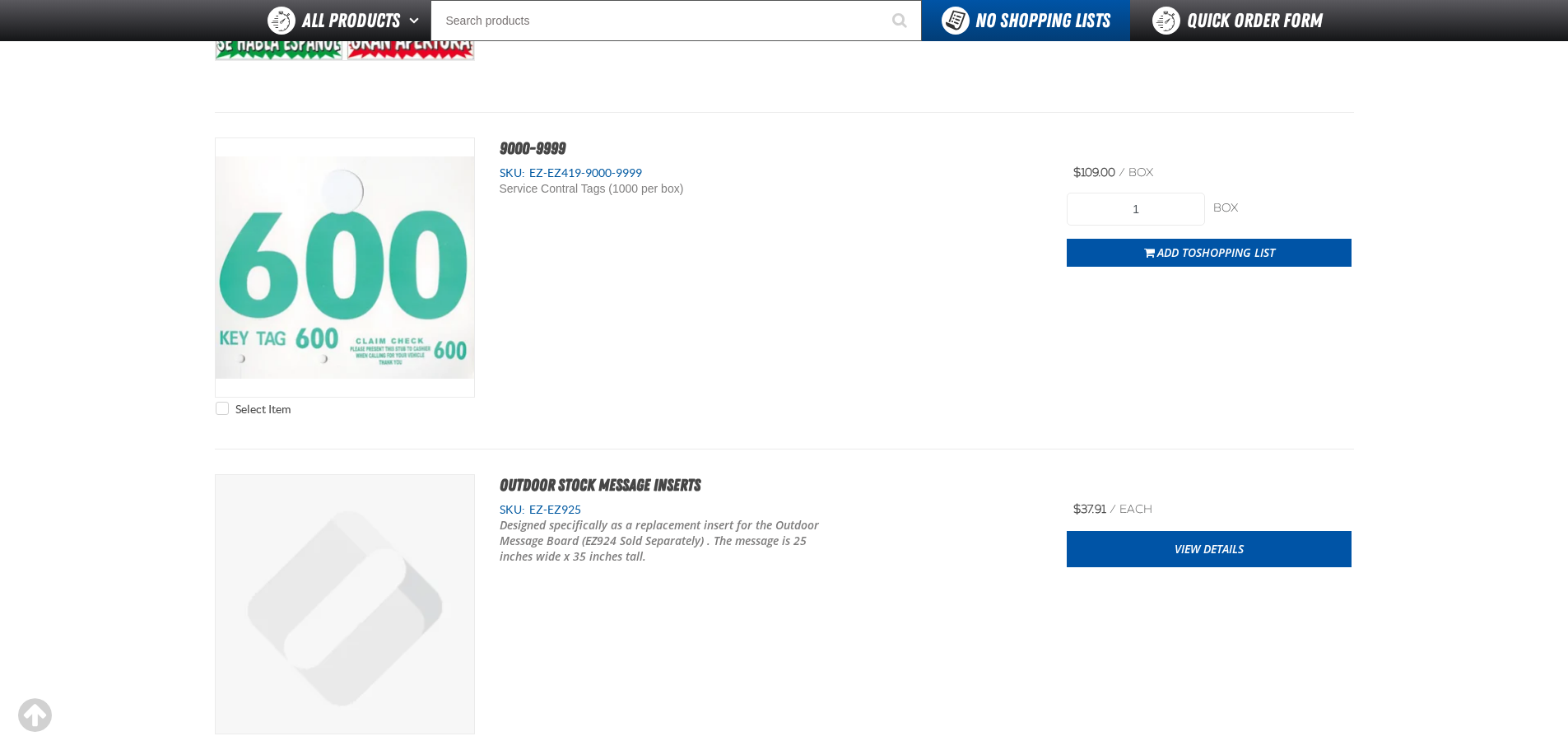
scroll to position [2864, 0]
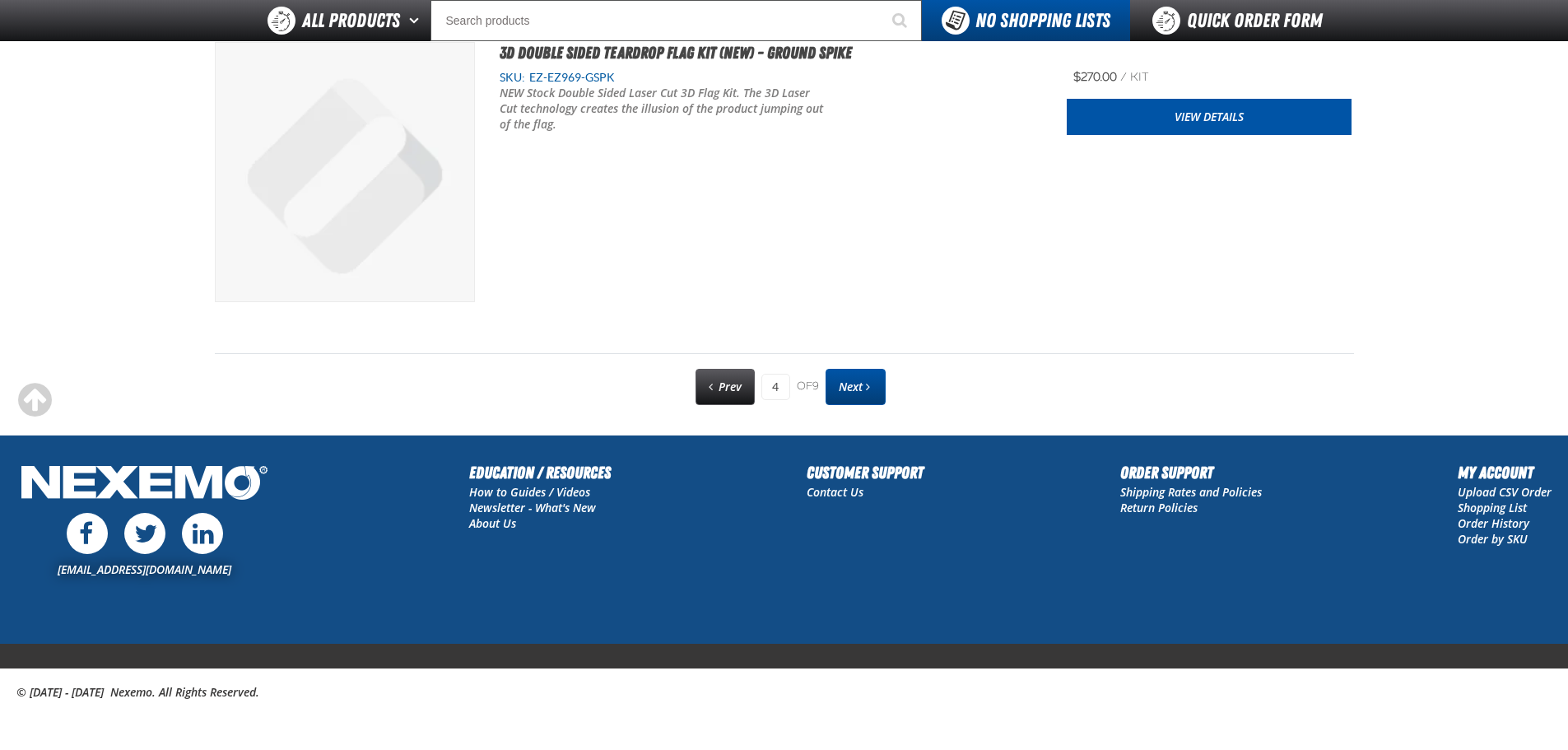
click at [877, 395] on link "Next" at bounding box center [856, 387] width 60 height 36
type input "5"
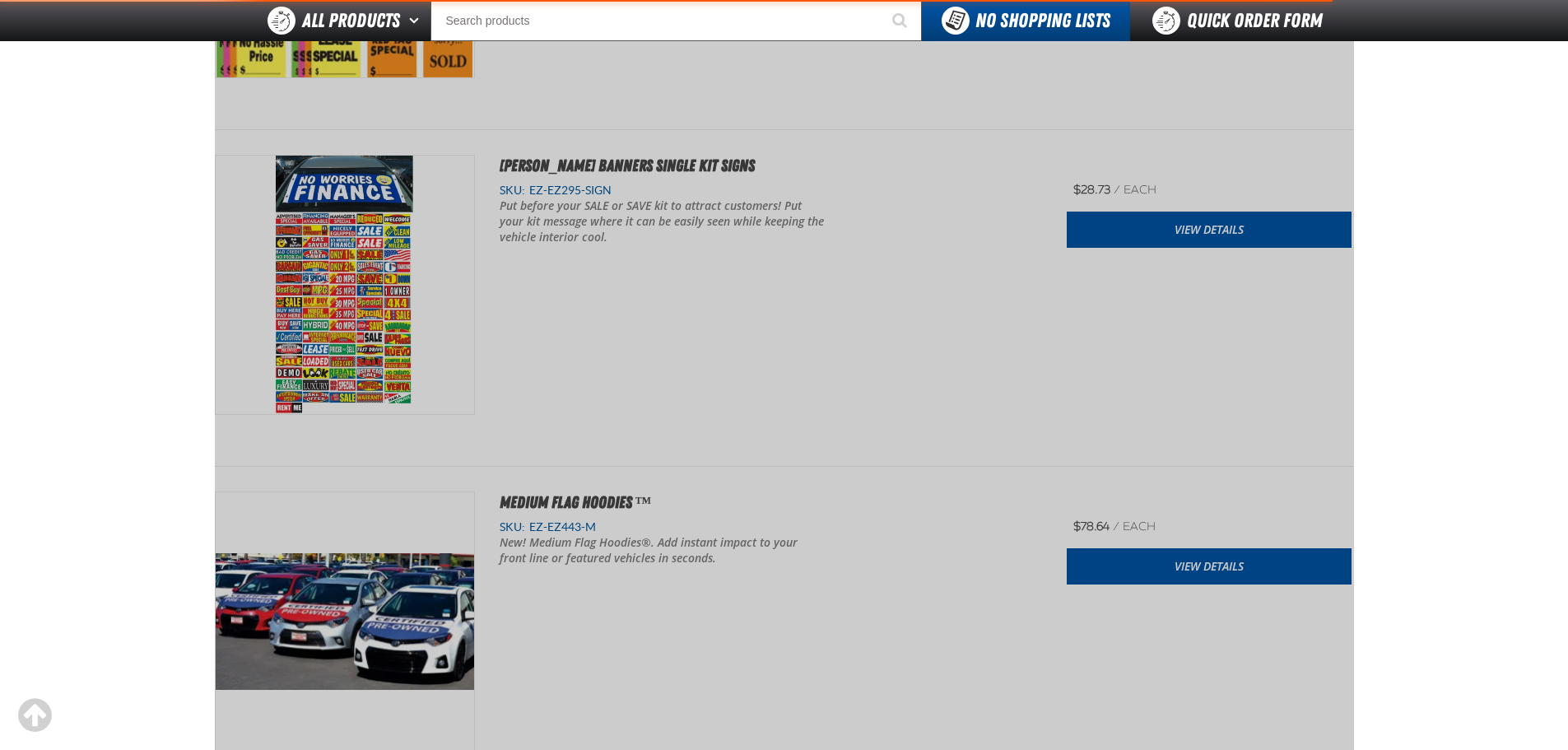
scroll to position [230, 0]
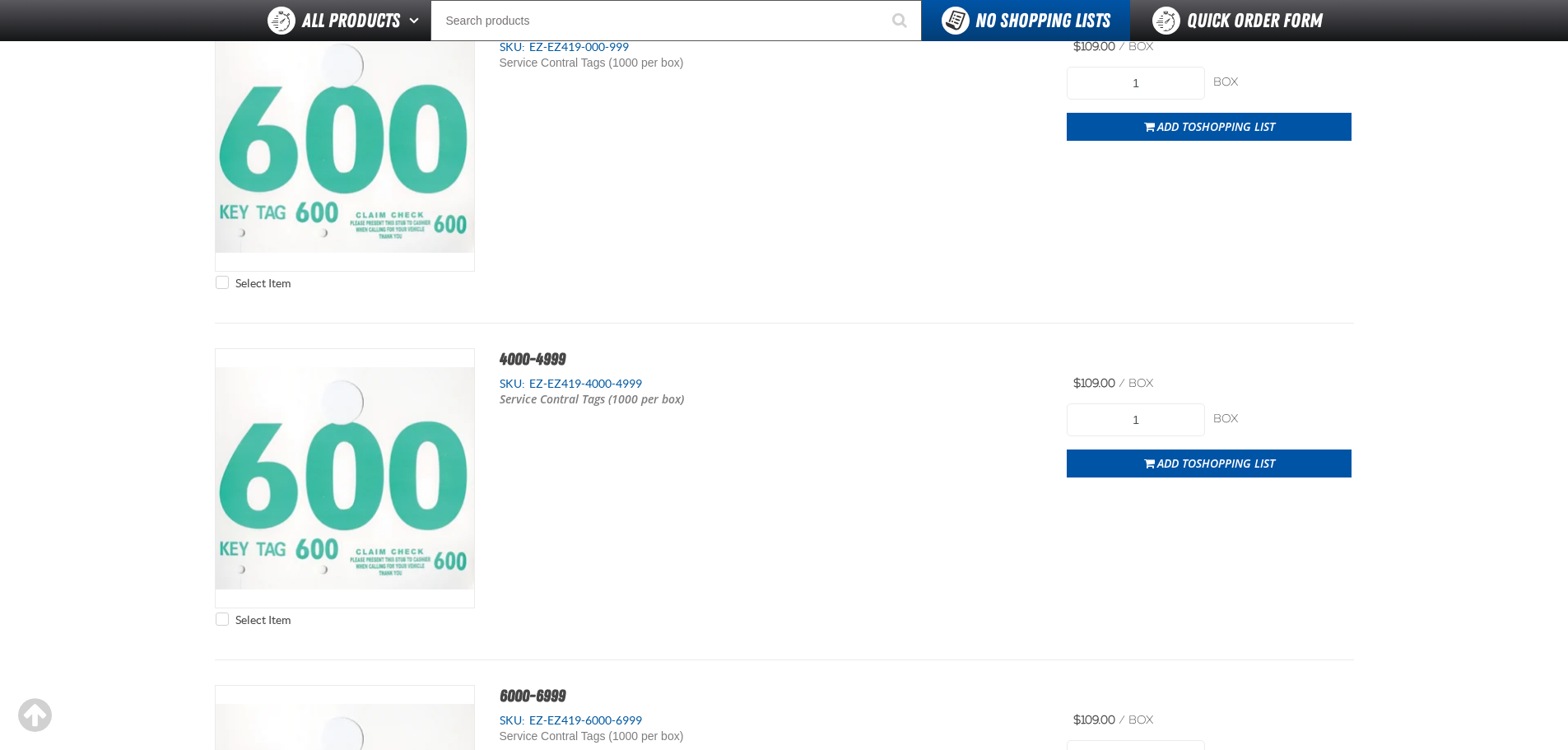
scroll to position [6980, 0]
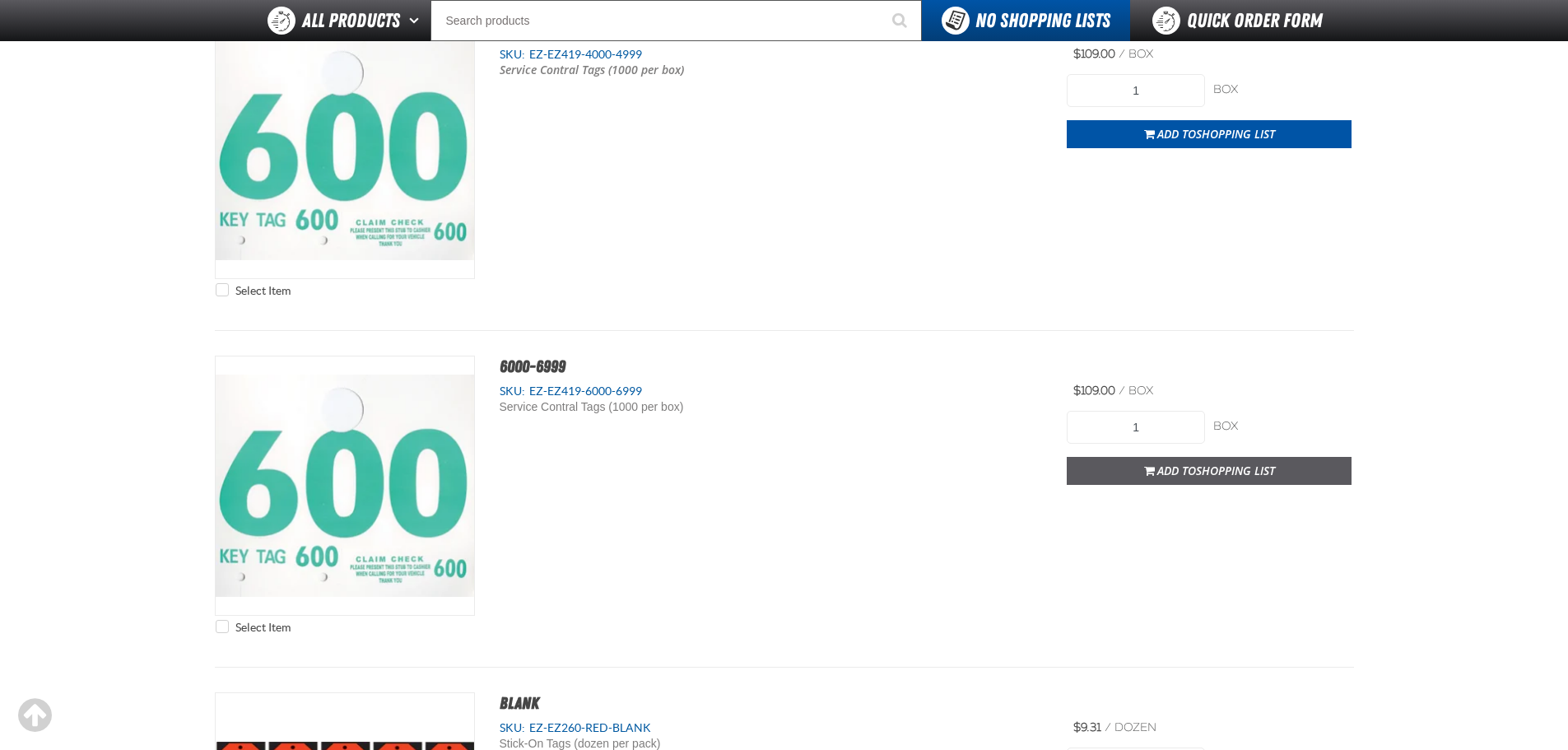
click at [1172, 468] on span "Add to Shopping List" at bounding box center [1216, 470] width 118 height 15
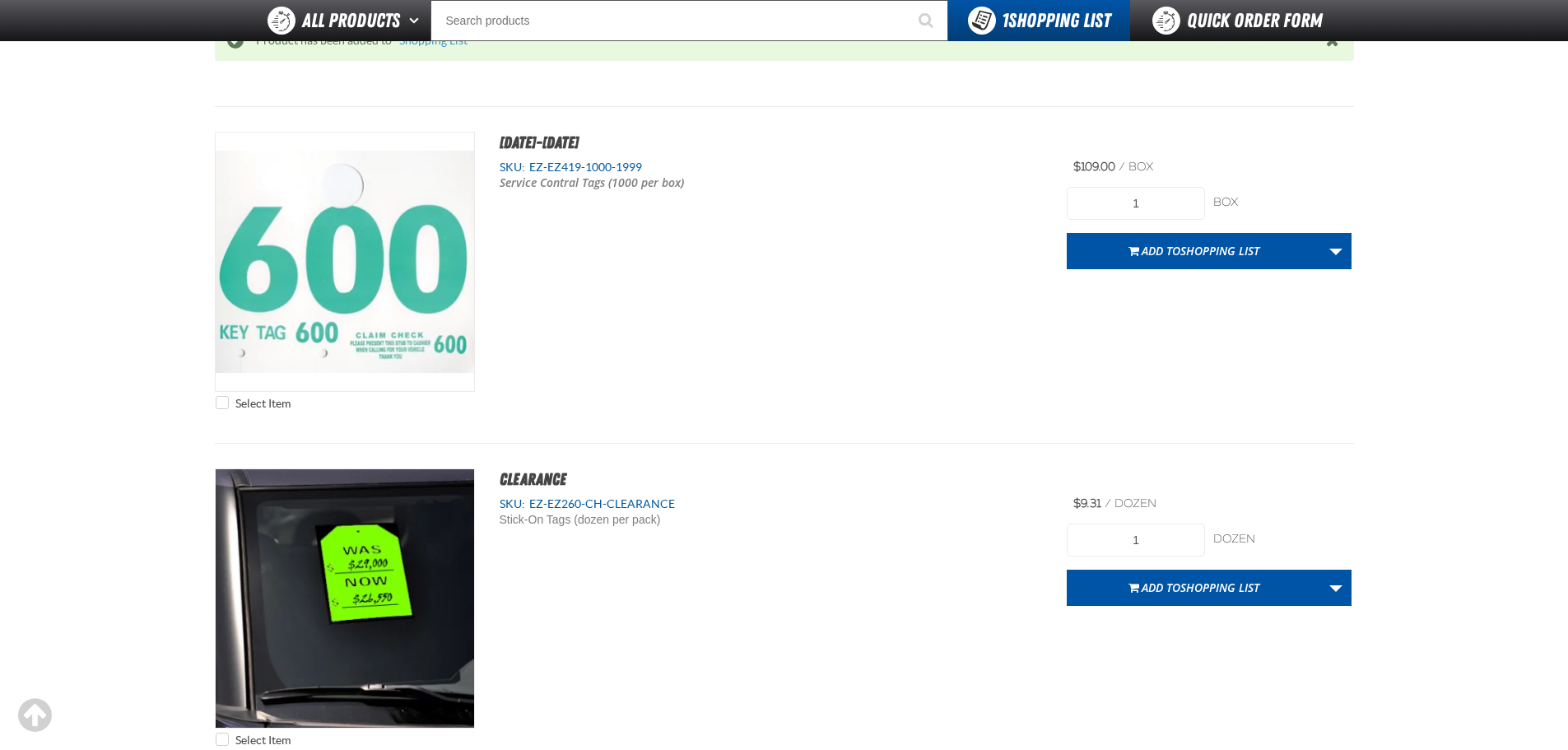
scroll to position [5249, 0]
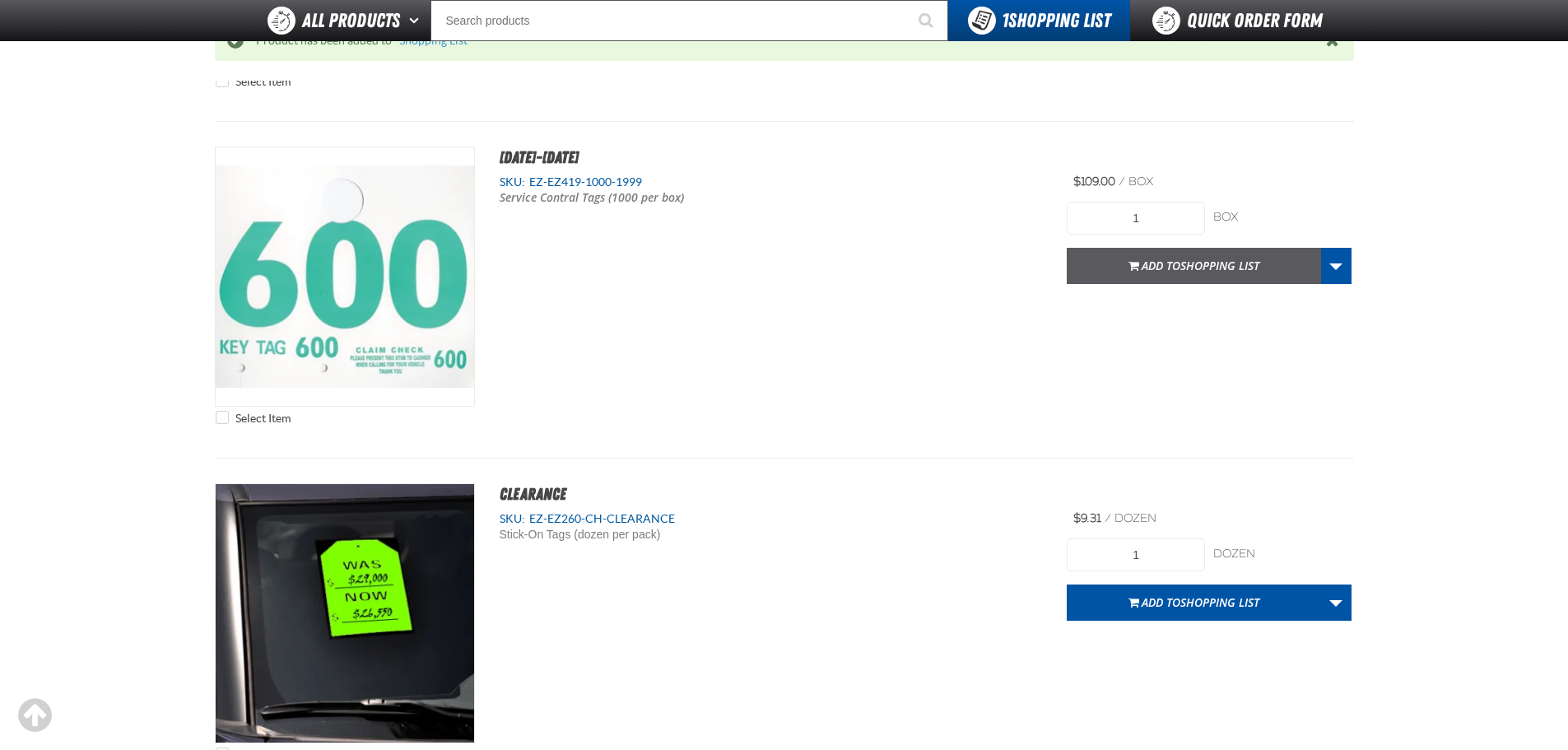
click at [1183, 261] on span "Shopping List" at bounding box center [1220, 265] width 79 height 15
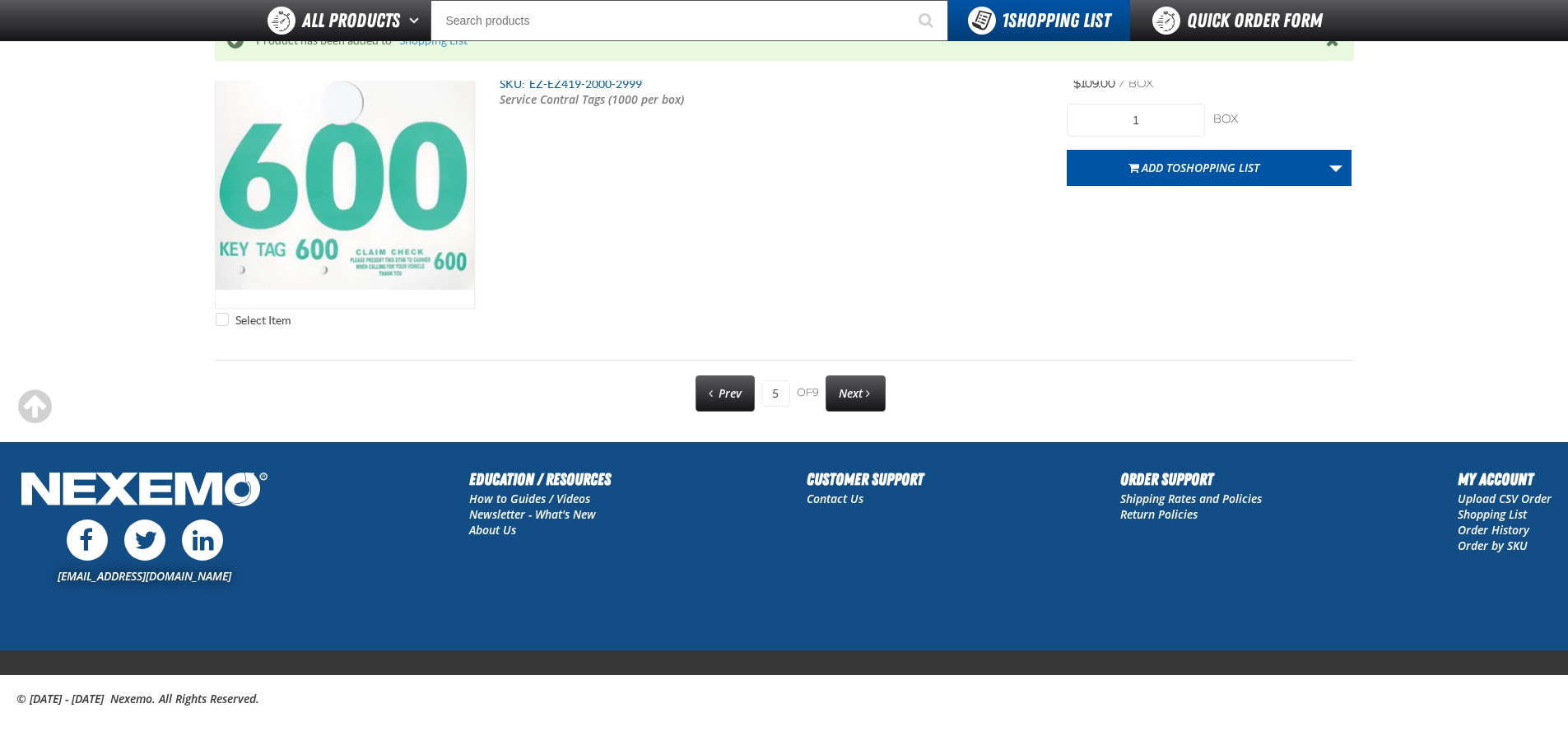
scroll to position [8213, 0]
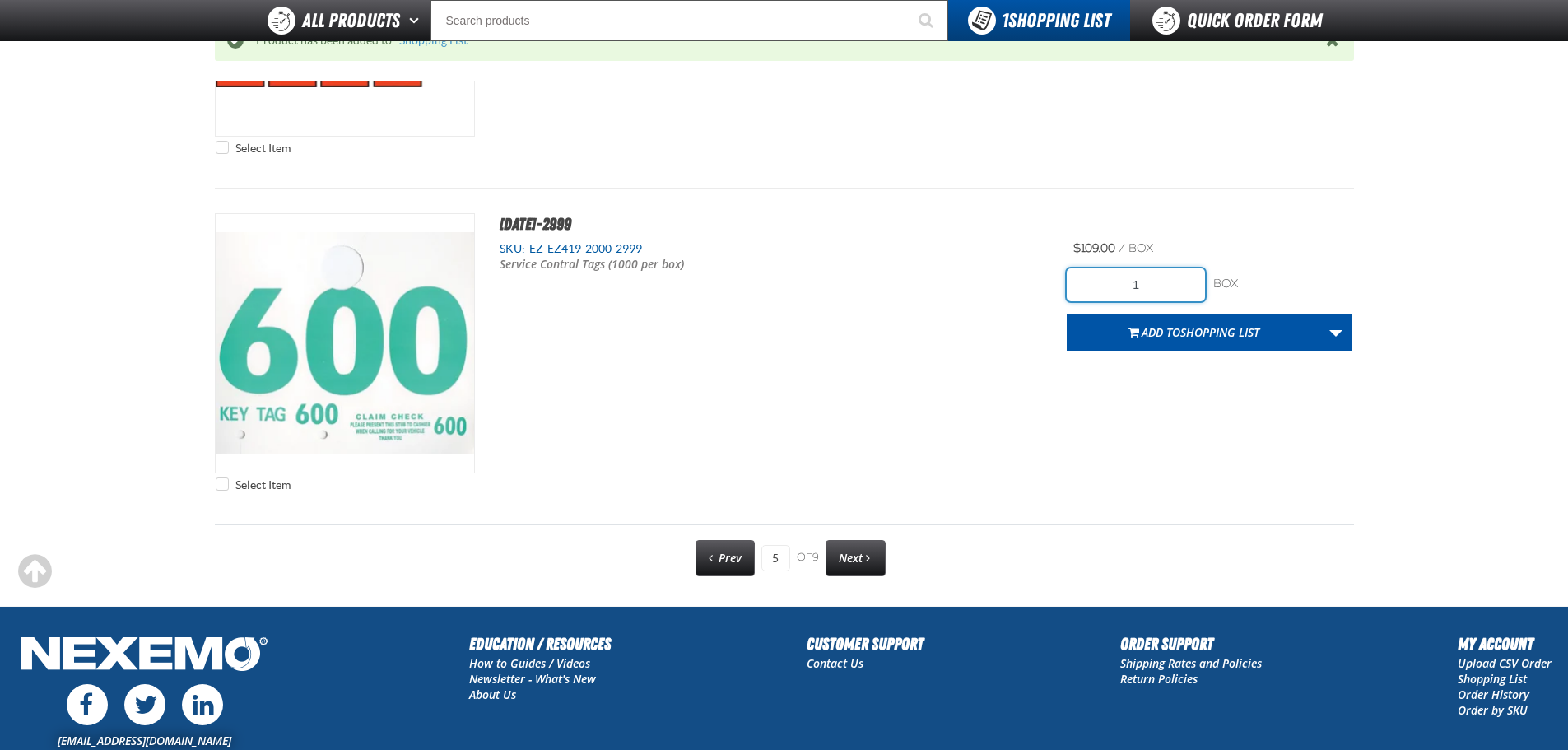
drag, startPoint x: 1169, startPoint y: 289, endPoint x: 1118, endPoint y: 289, distance: 51.0
click at [1118, 289] on input "1" at bounding box center [1136, 285] width 139 height 33
type input "2"
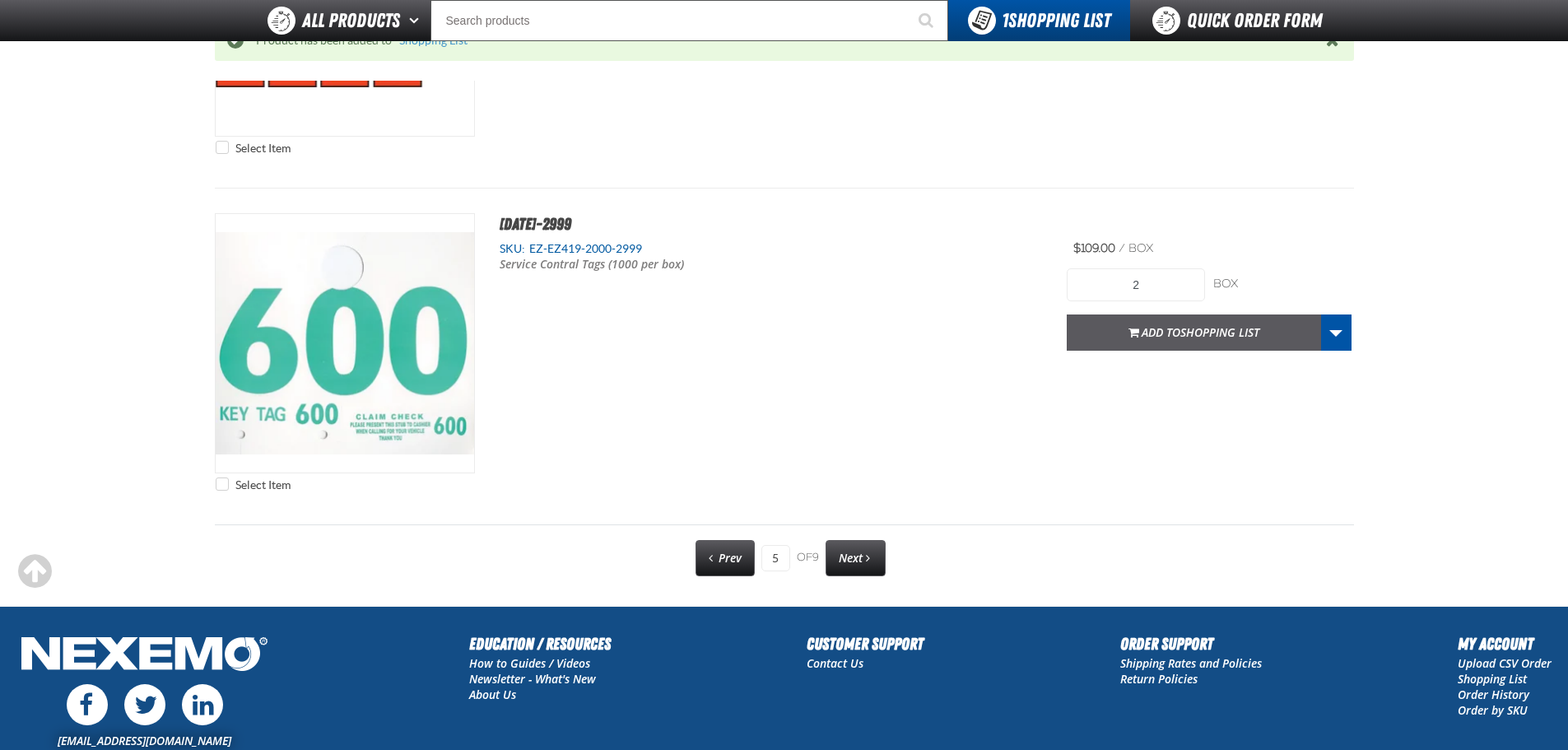
click at [1179, 339] on span "Add to Shopping List" at bounding box center [1200, 332] width 118 height 15
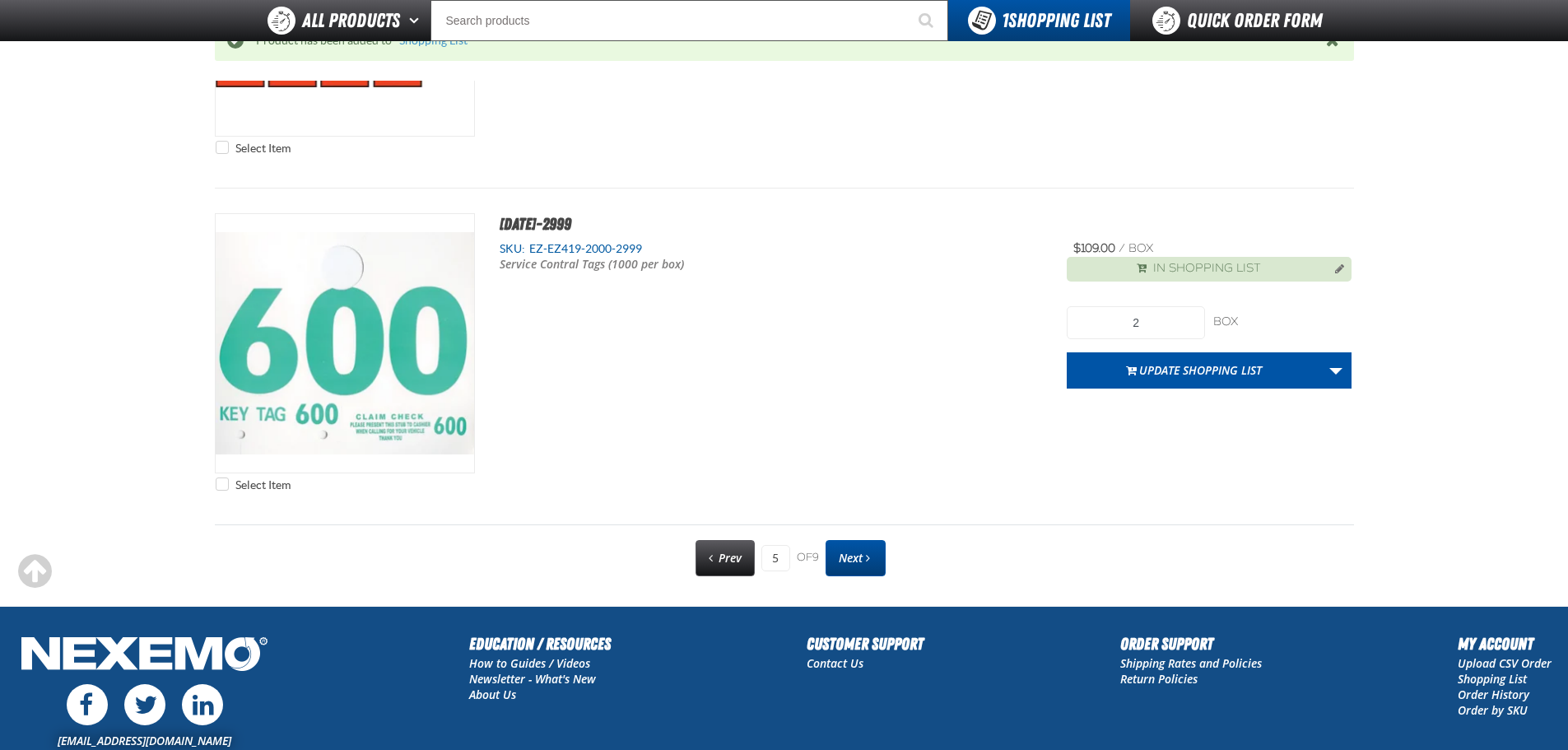
click at [846, 553] on span "Next" at bounding box center [851, 558] width 24 height 15
type input "6"
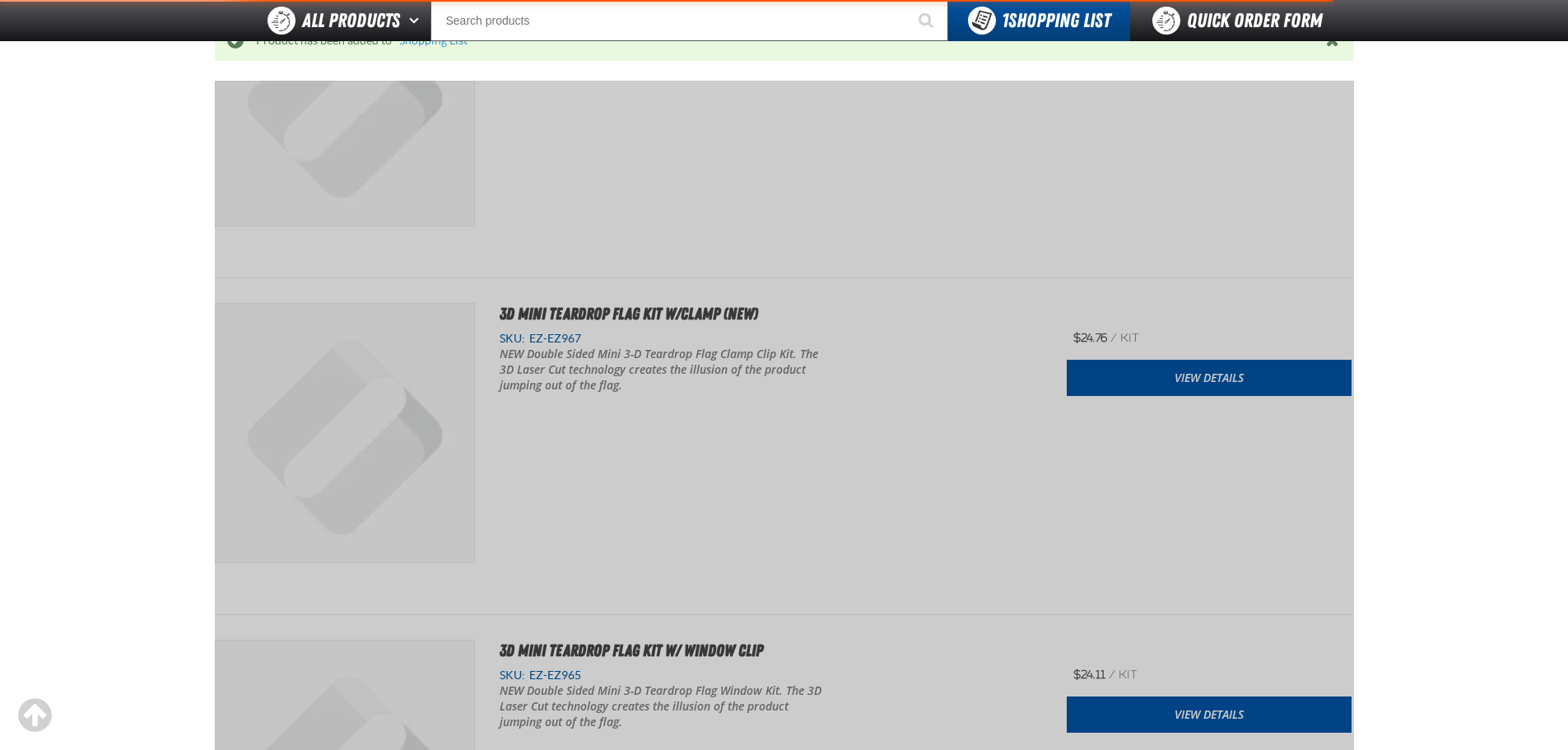
scroll to position [230, 0]
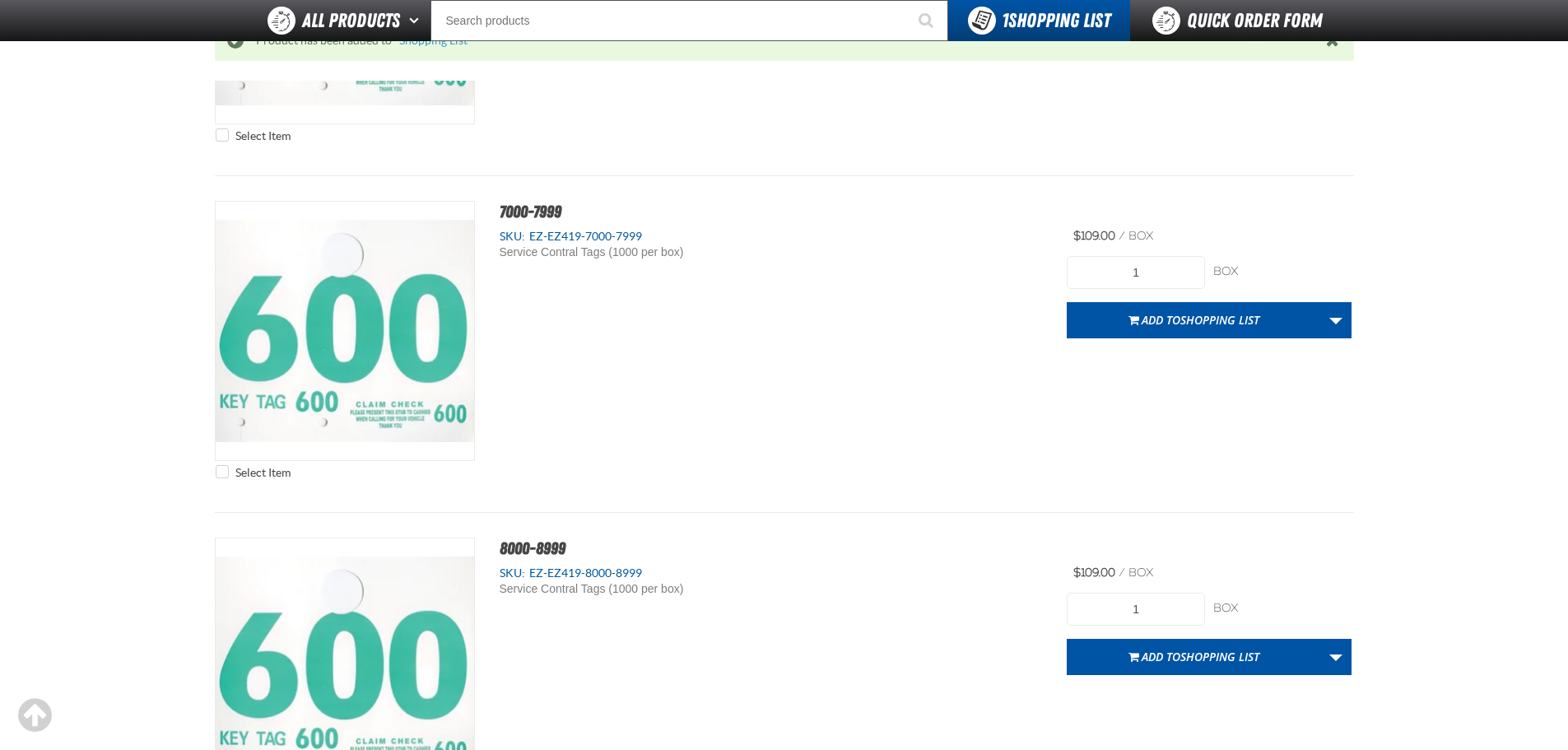
scroll to position [888, 0]
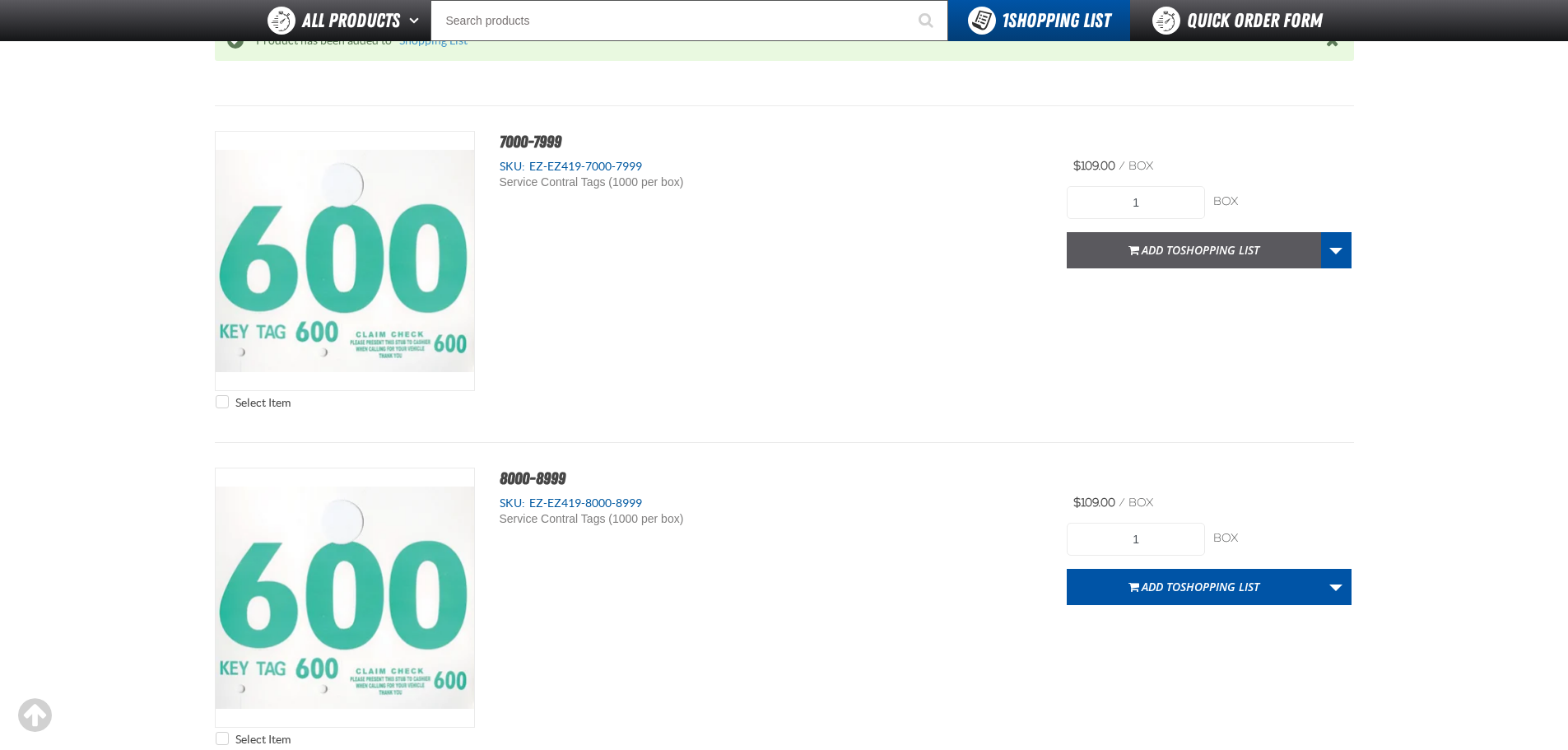
click at [1182, 239] on button "Add to Shopping List" at bounding box center [1193, 251] width 254 height 36
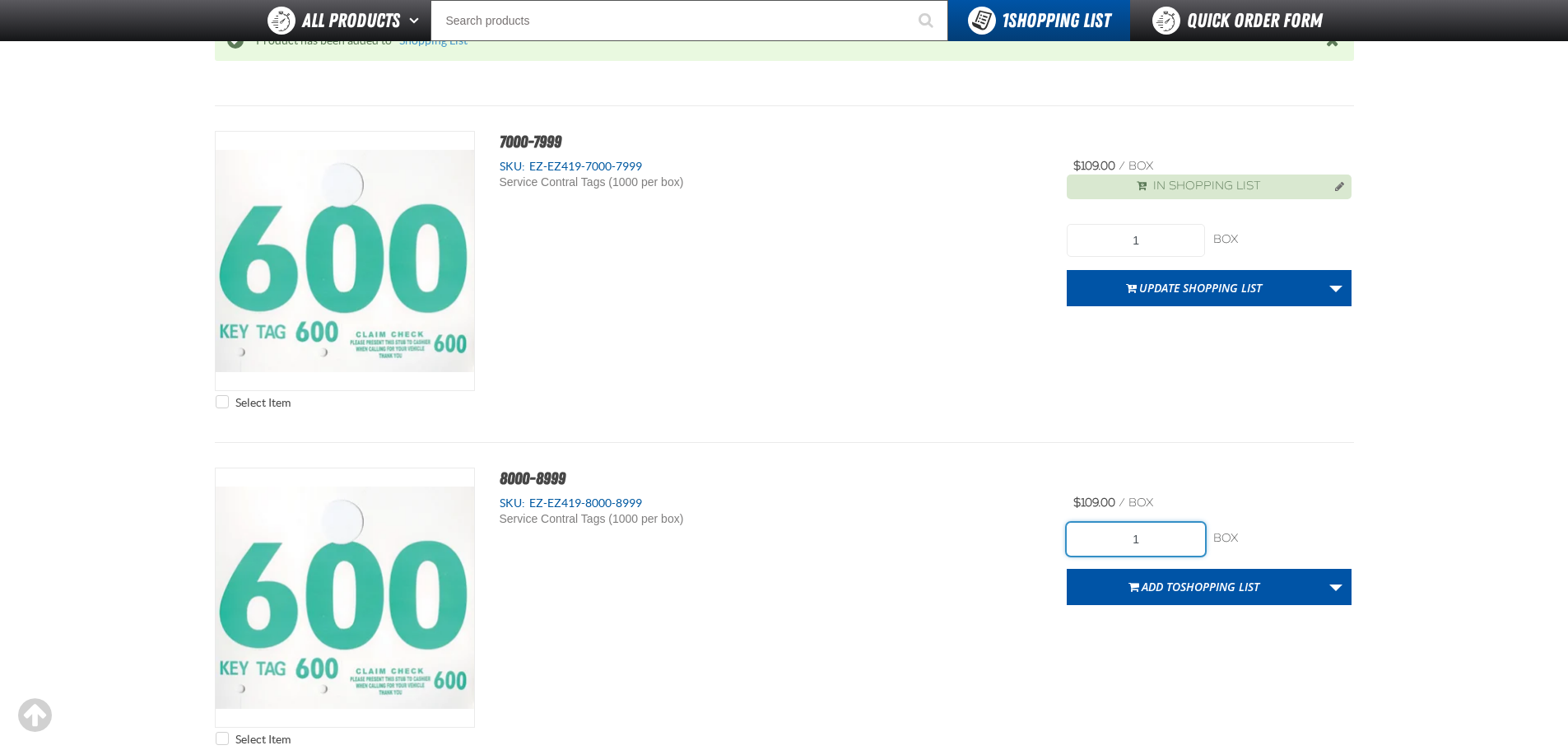
drag, startPoint x: 1125, startPoint y: 542, endPoint x: 1101, endPoint y: 545, distance: 24.2
click at [1101, 545] on input "1" at bounding box center [1136, 539] width 139 height 33
type input "2"
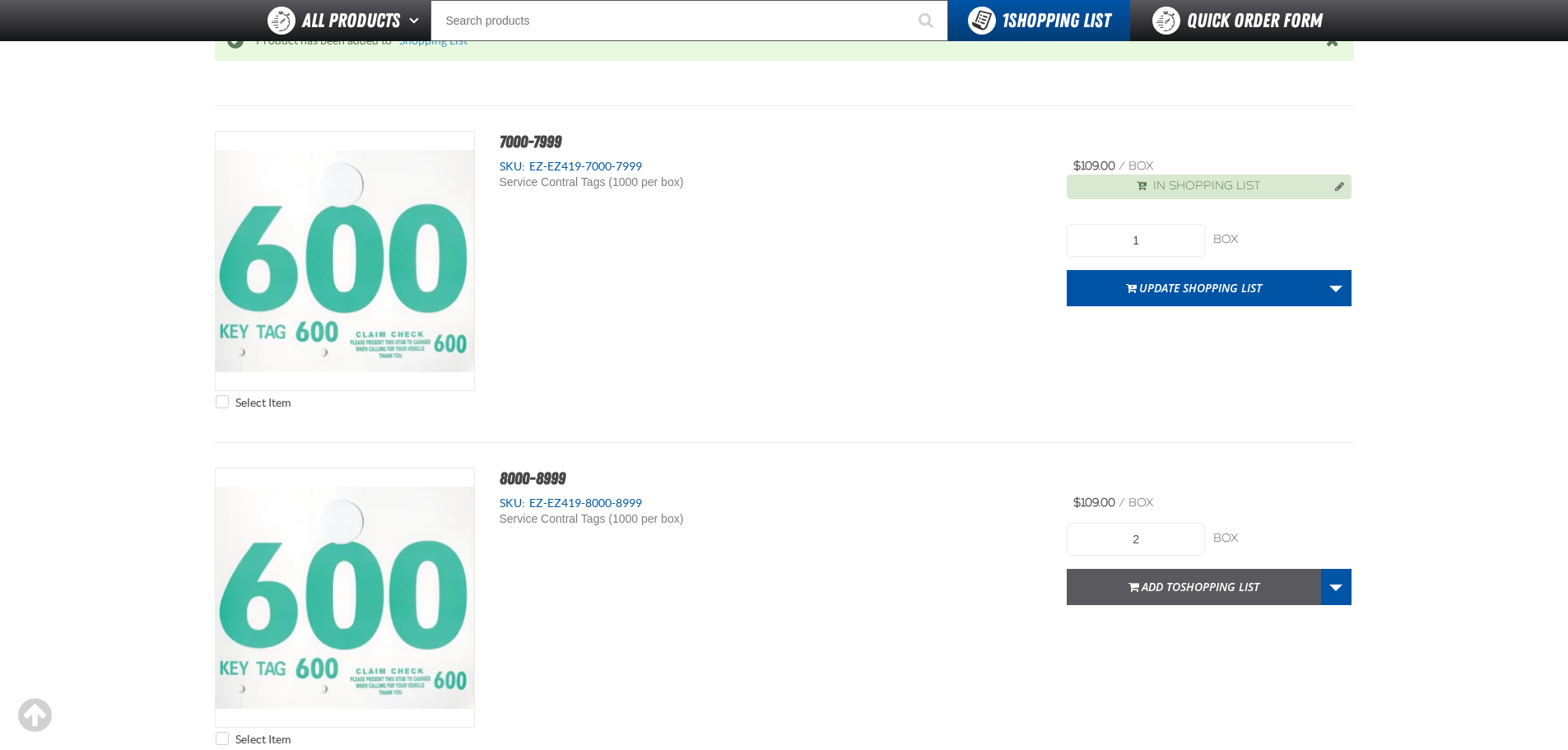
click at [1155, 589] on span "Add to Shopping List" at bounding box center [1200, 586] width 118 height 15
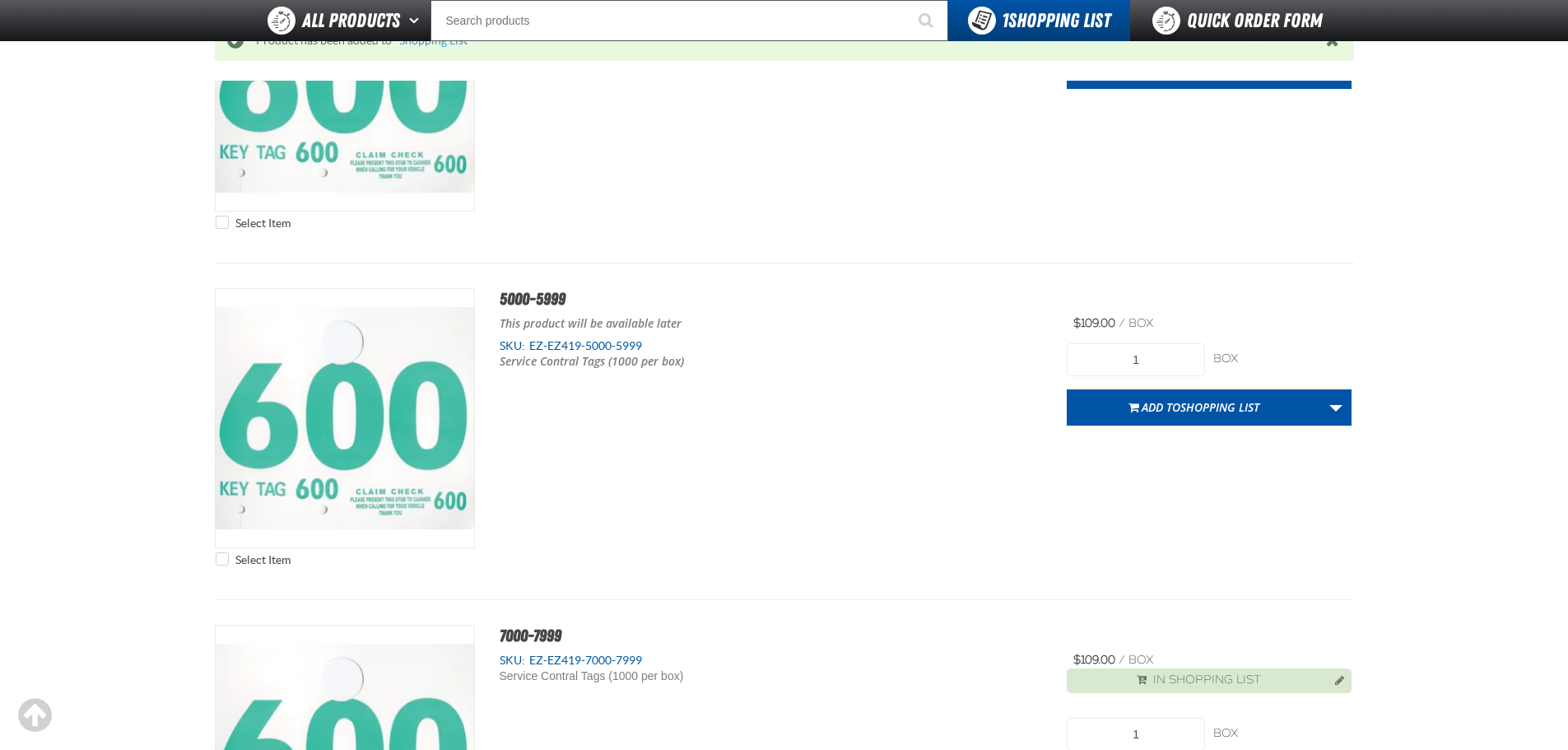
scroll to position [0, 0]
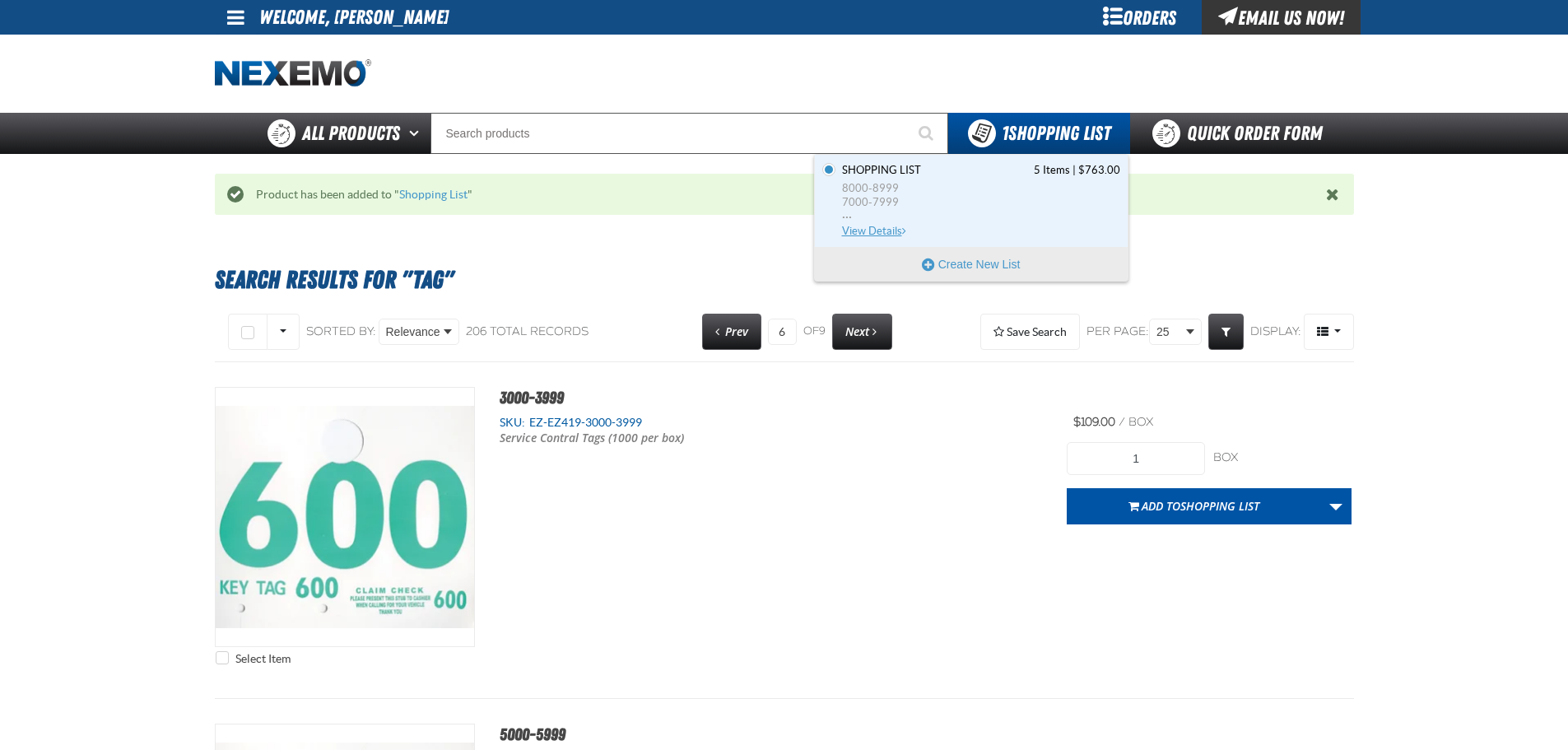
click at [881, 230] on span "View Details" at bounding box center [875, 231] width 66 height 12
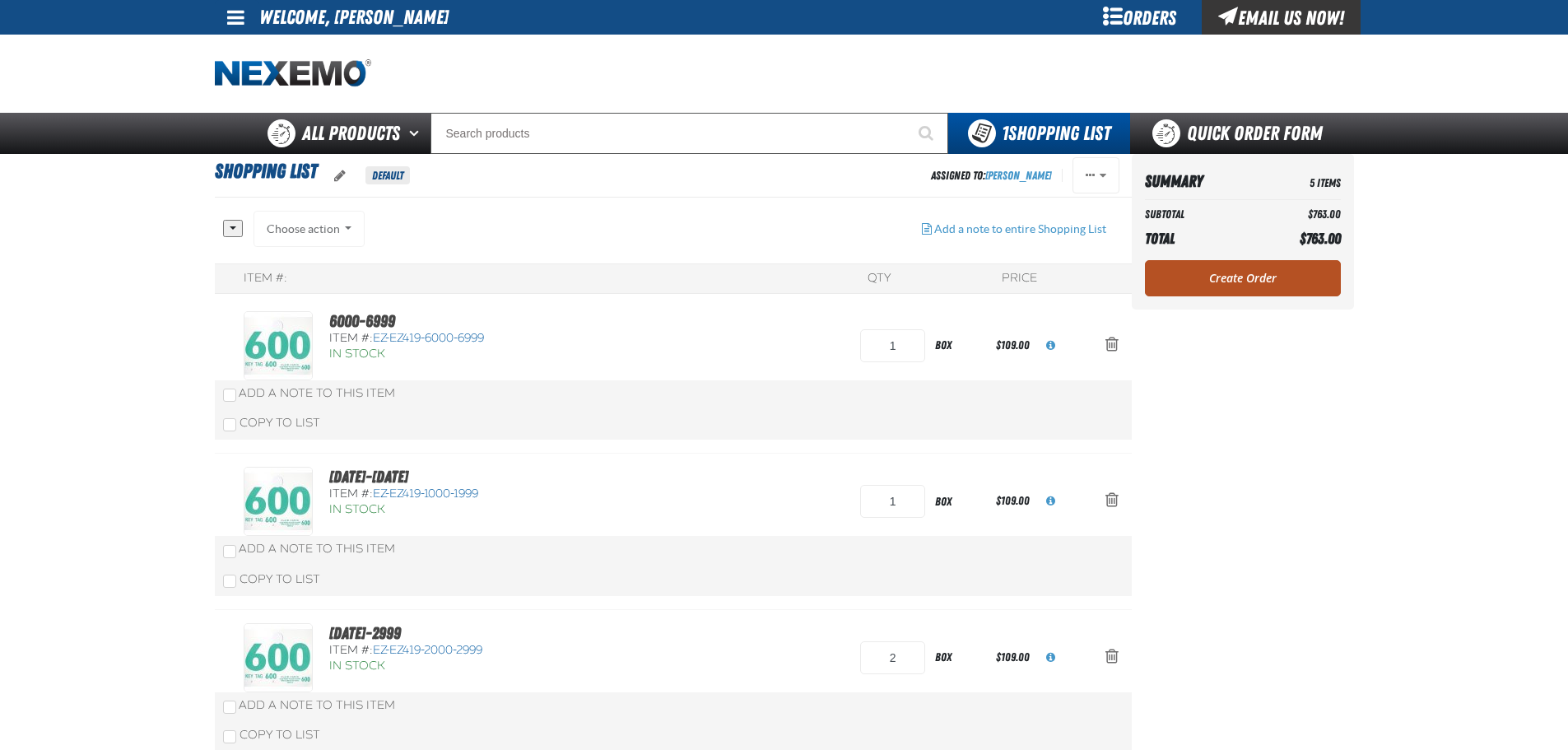
click at [1249, 275] on link "Create Order" at bounding box center [1243, 278] width 196 height 36
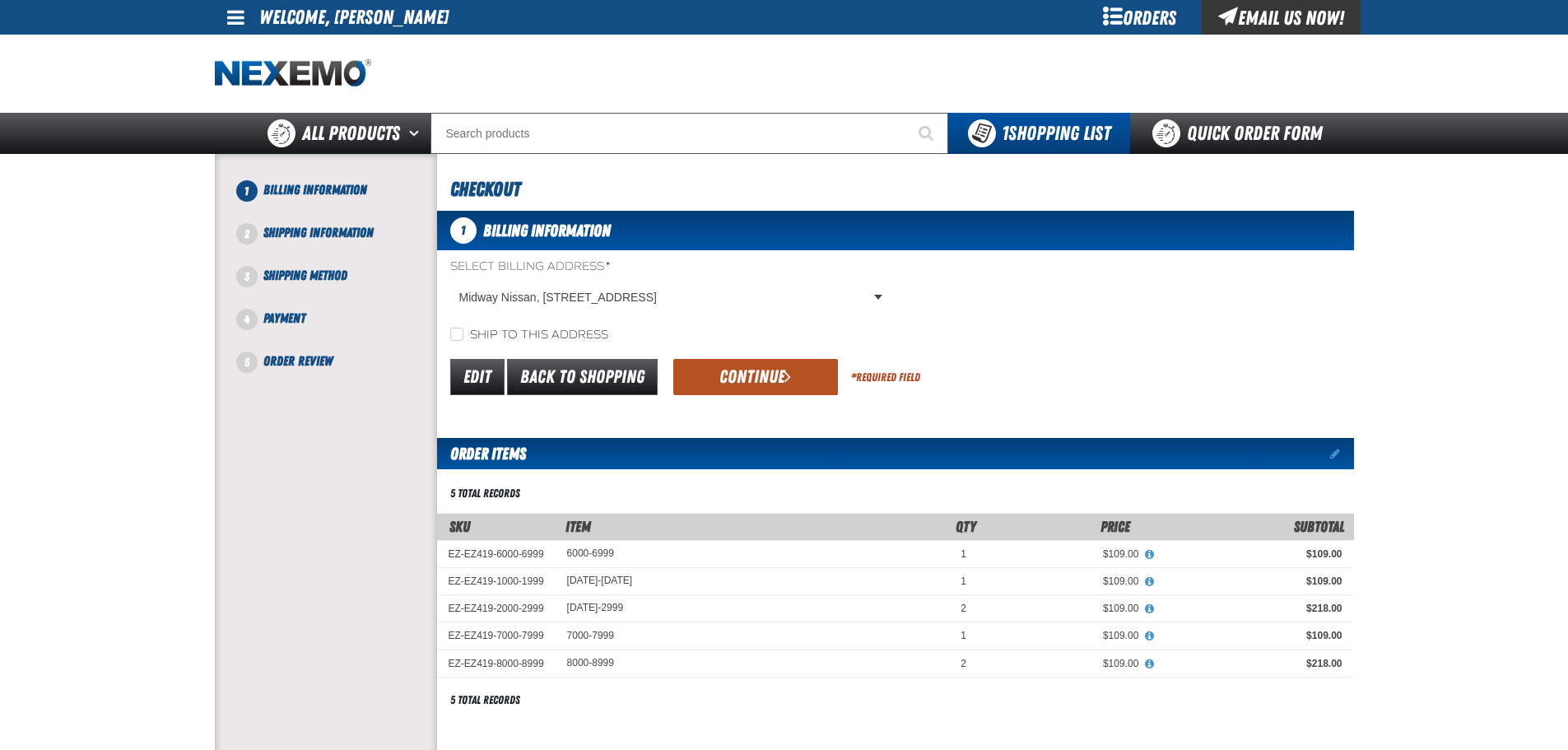
click at [780, 391] on button "Continue" at bounding box center [755, 377] width 164 height 36
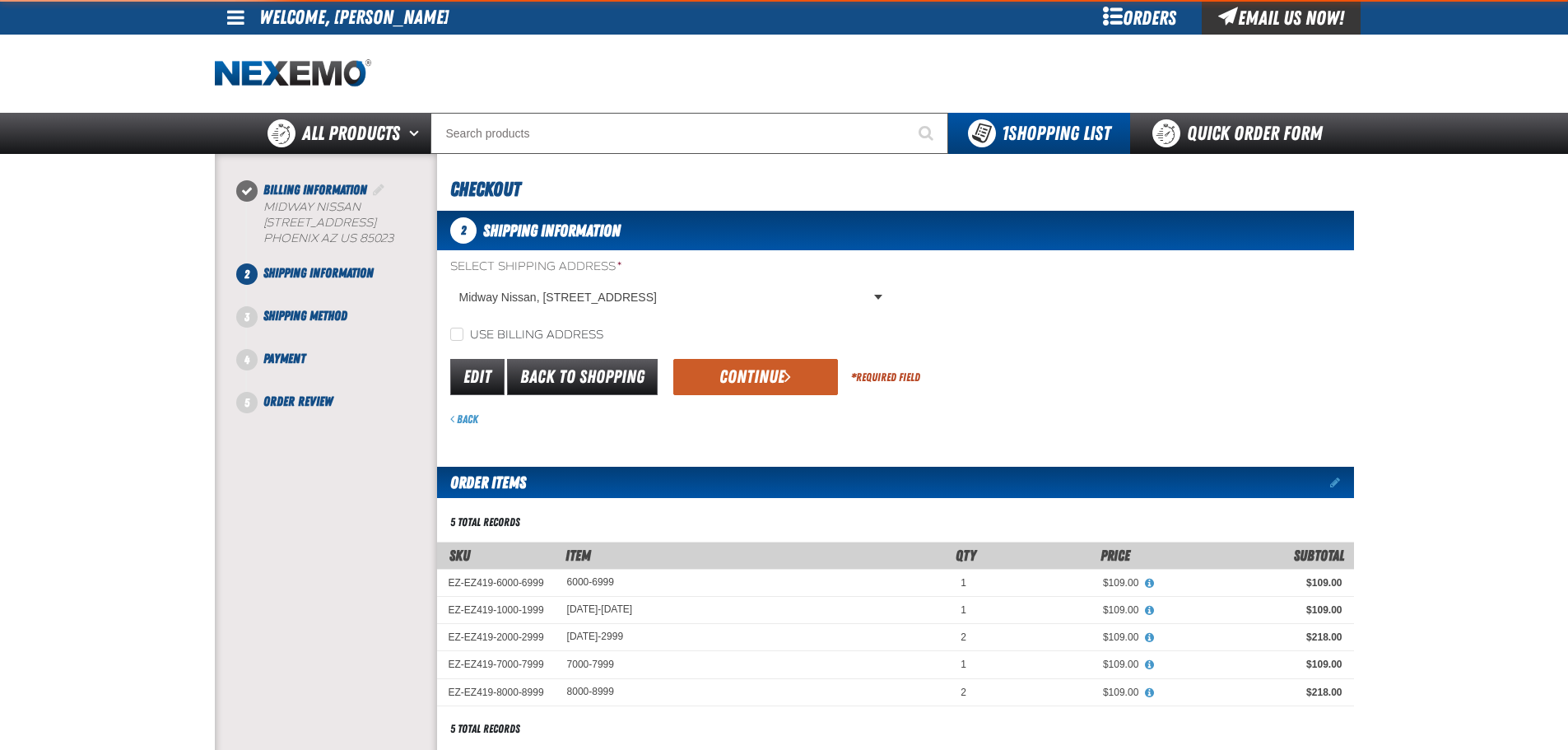
click at [776, 383] on button "Continue" at bounding box center [755, 377] width 164 height 36
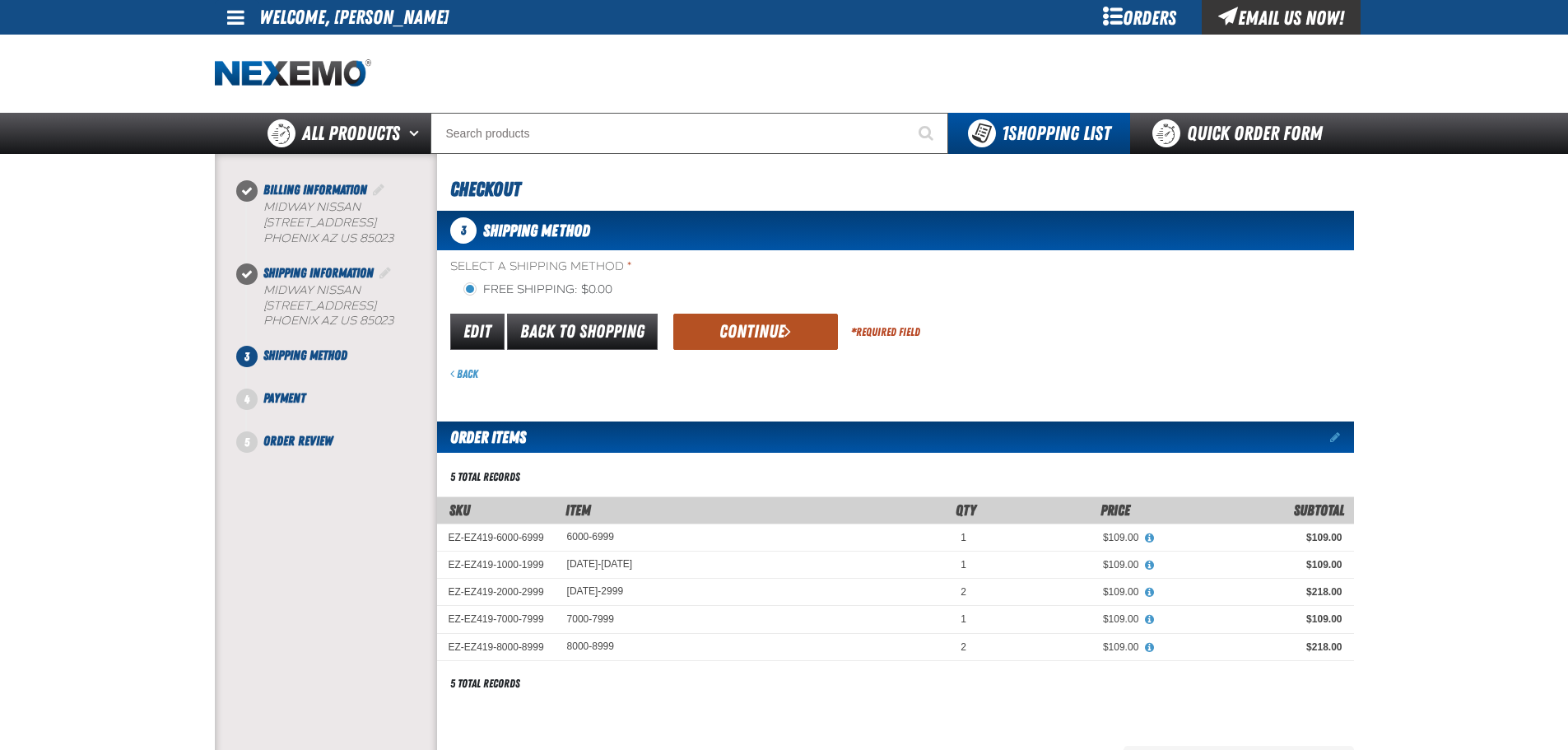
click at [754, 339] on button "Continue" at bounding box center [755, 332] width 164 height 36
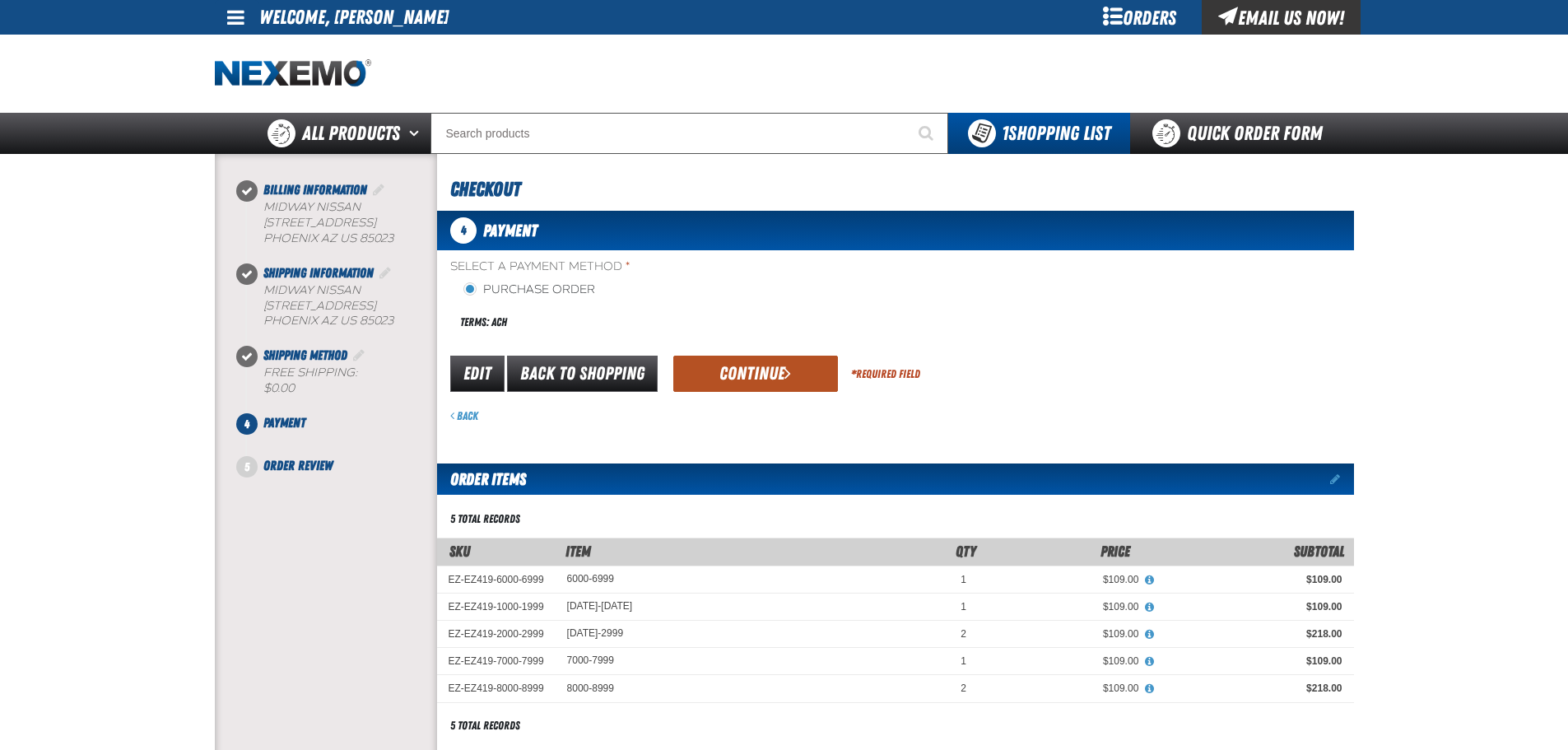
click at [753, 369] on button "Continue" at bounding box center [755, 374] width 164 height 36
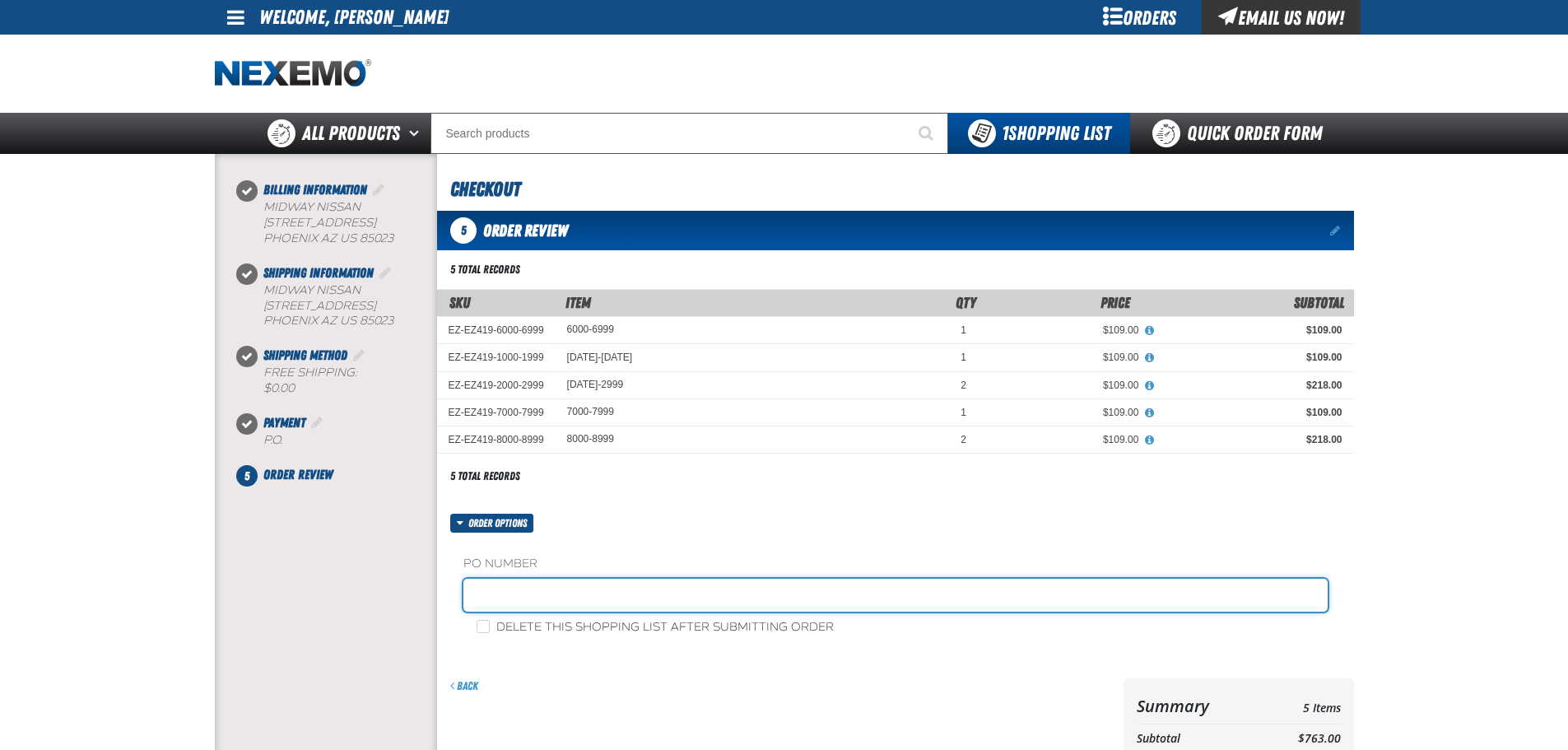
drag, startPoint x: 506, startPoint y: 597, endPoint x: 496, endPoint y: 596, distance: 10.0
click at [506, 597] on input "text" at bounding box center [896, 595] width 865 height 33
type input "z"
type input "ZAK0818"
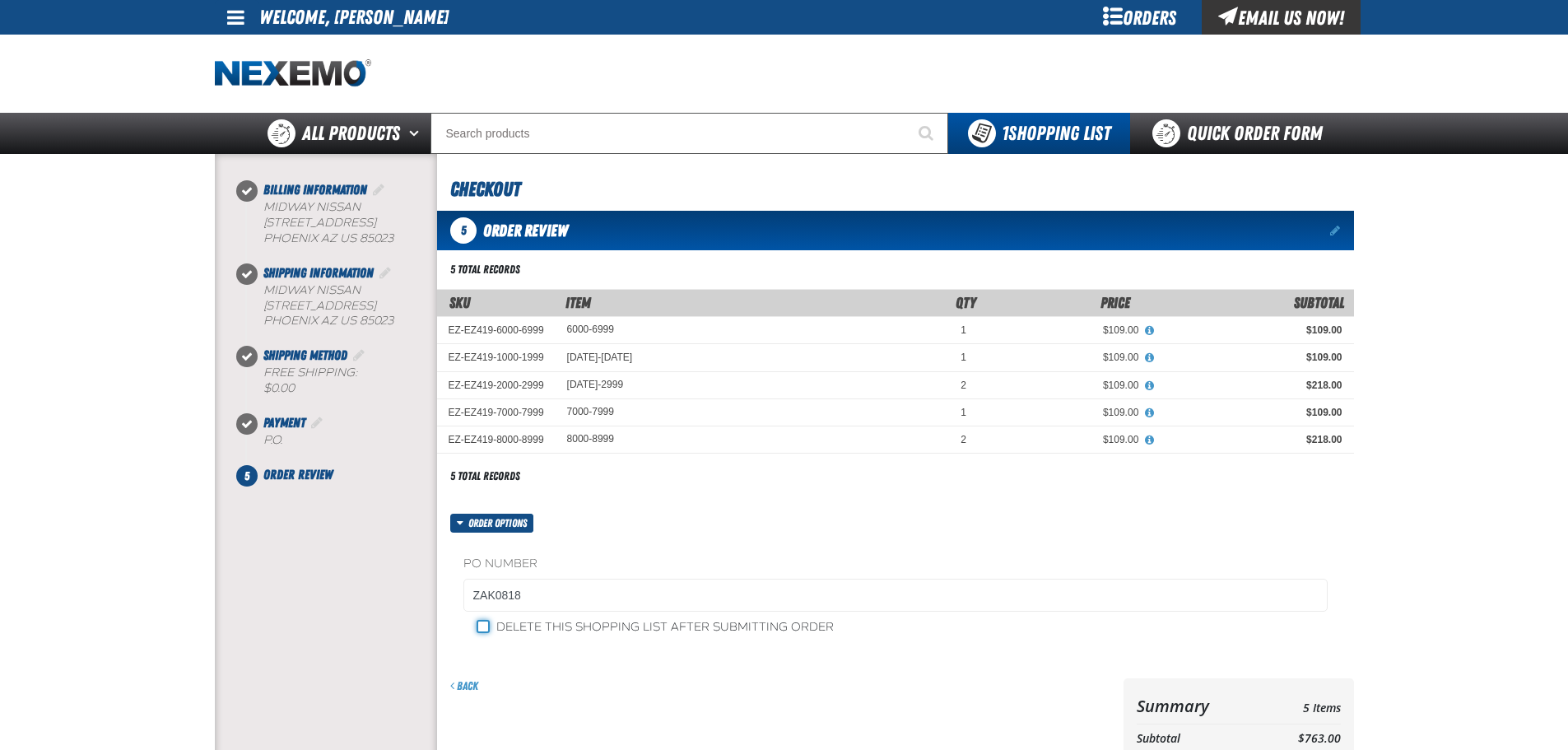
click at [482, 623] on input "Delete this shopping list after submitting order" at bounding box center [482, 626] width 13 height 13
checkbox input "true"
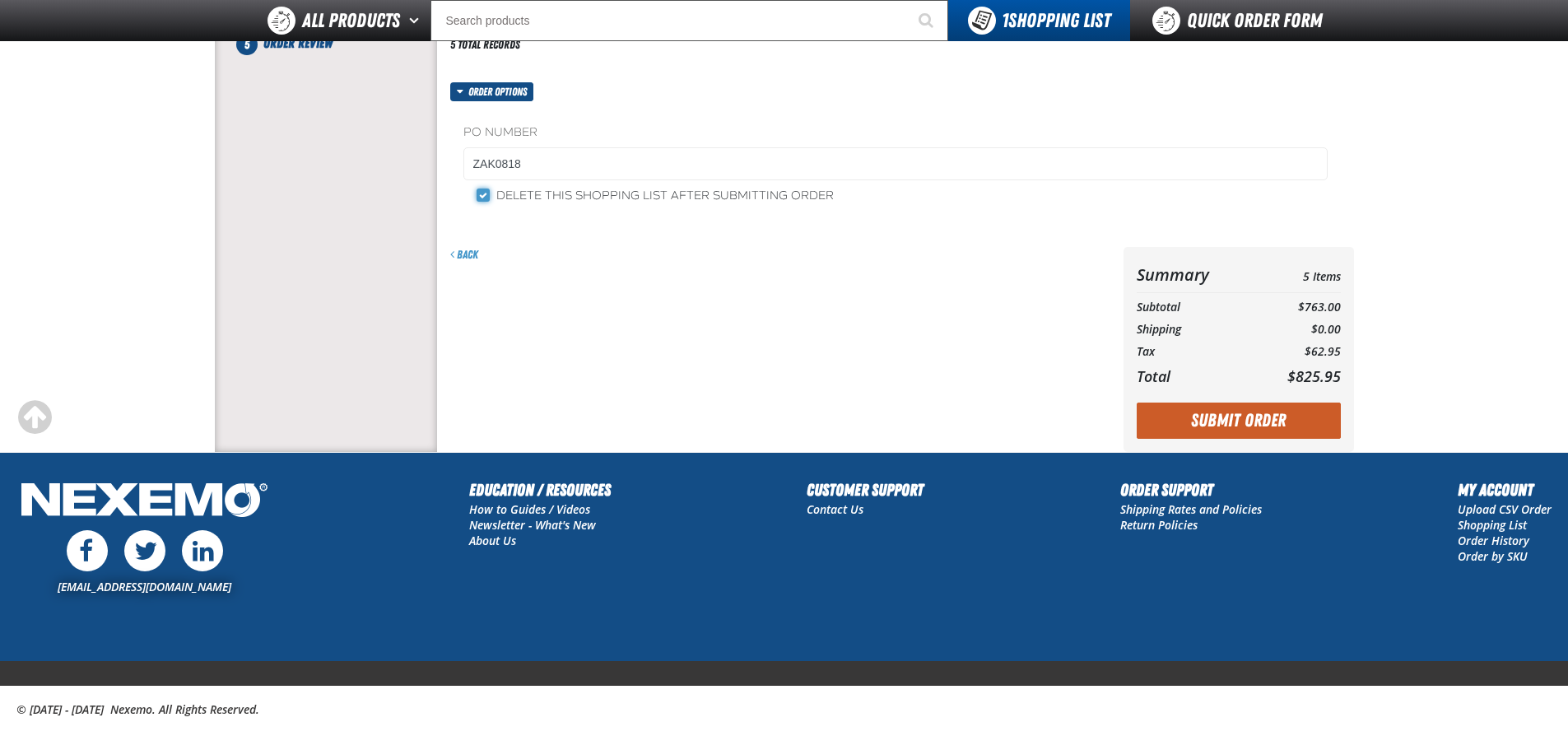
scroll to position [407, 0]
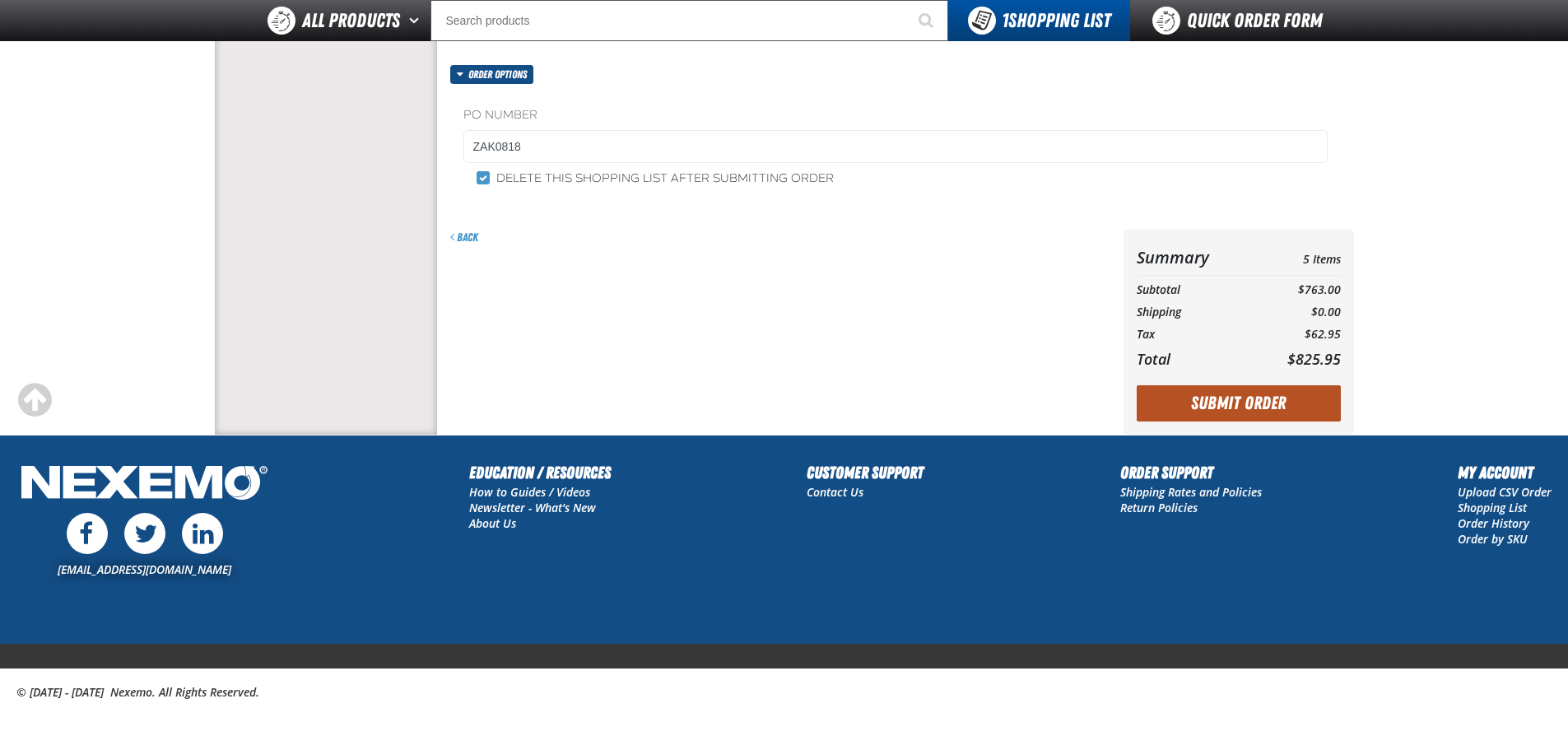
click at [1267, 402] on button "Submit Order" at bounding box center [1238, 403] width 204 height 36
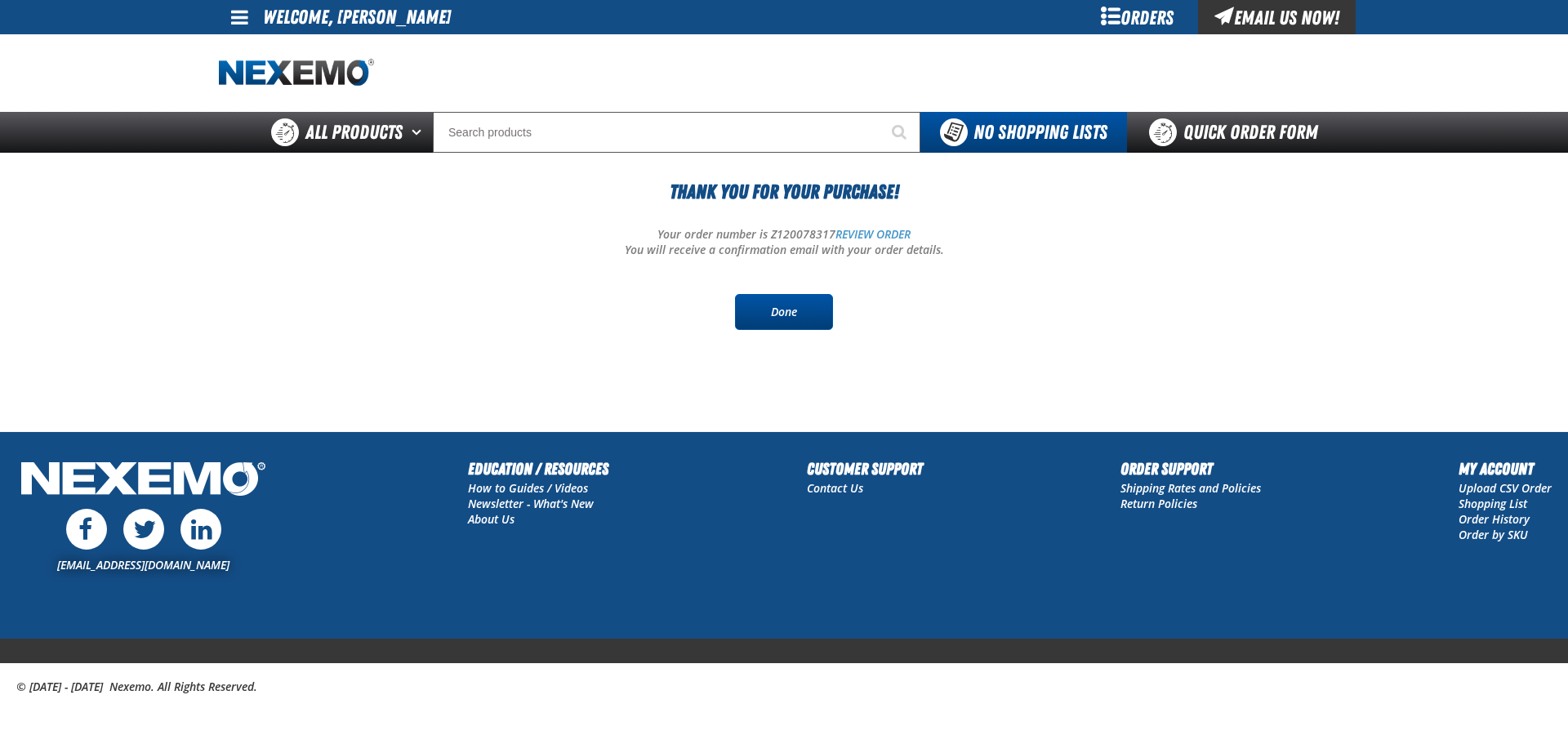
click at [776, 310] on link "Done" at bounding box center [784, 312] width 98 height 36
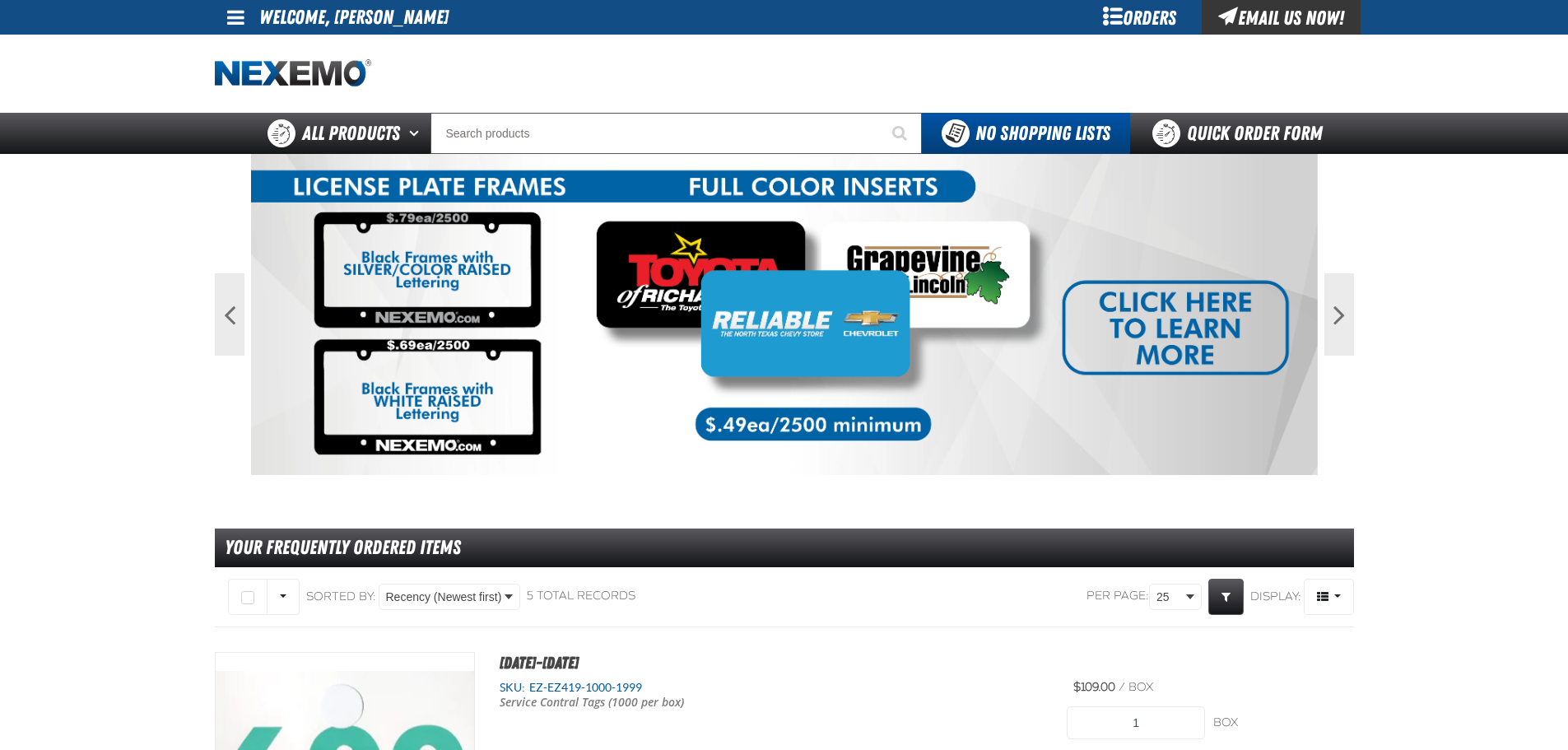
click at [1153, 19] on div "Orders" at bounding box center [1139, 17] width 123 height 34
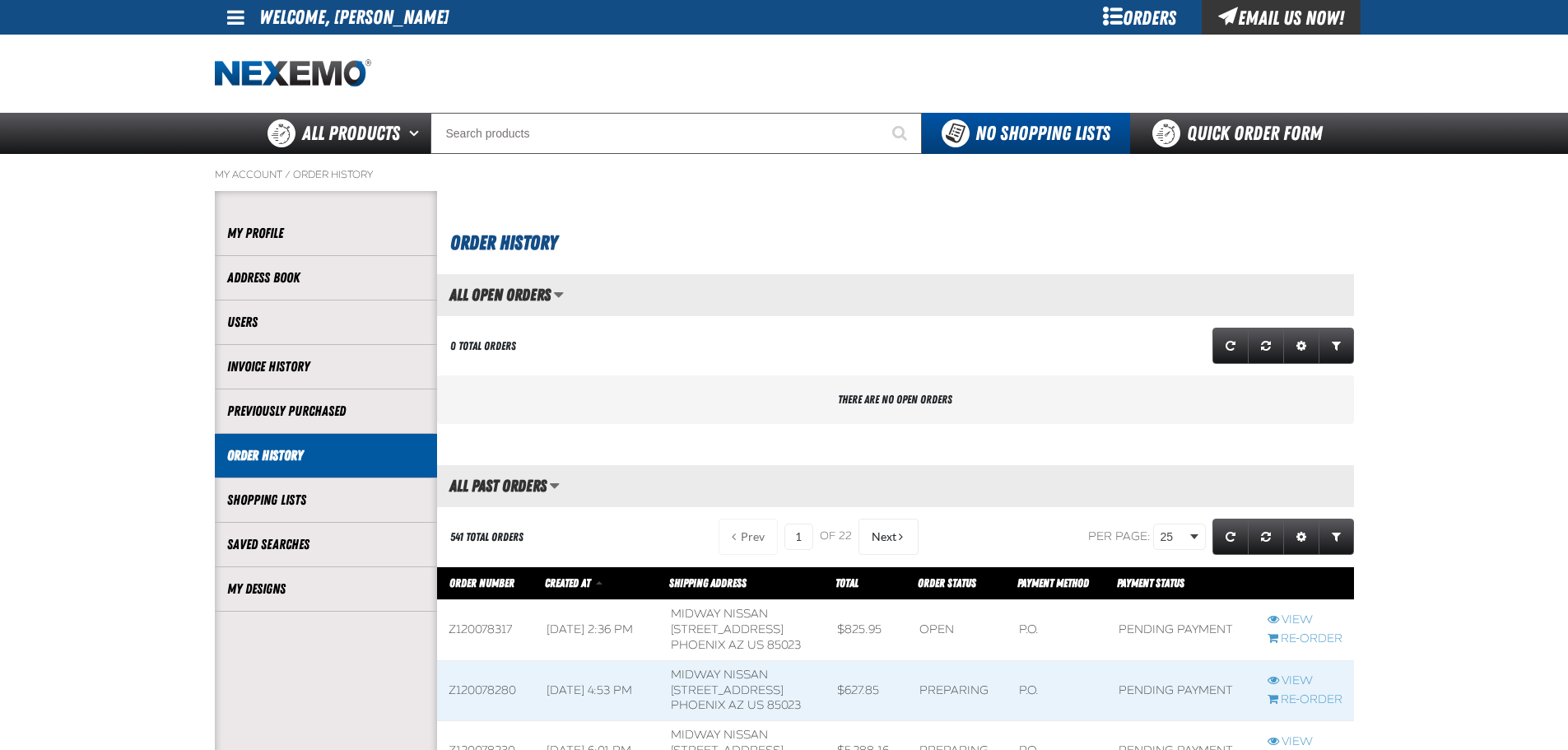
scroll to position [1, 1]
click at [1295, 617] on link "View" at bounding box center [1305, 620] width 75 height 15
